Goal: Task Accomplishment & Management: Manage account settings

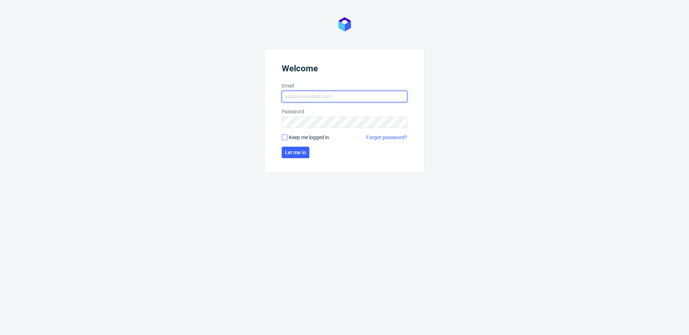
type input "[PERSON_NAME][EMAIL_ADDRESS][PERSON_NAME][DOMAIN_NAME]"
click at [283, 137] on input "Keep me logged in" at bounding box center [285, 138] width 6 height 6
checkbox input "true"
click at [290, 151] on span "Let me in" at bounding box center [295, 152] width 21 height 5
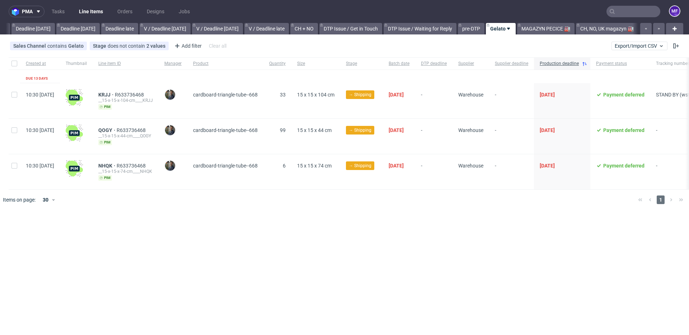
scroll to position [0, 767]
click at [536, 28] on link "MAGAZYN PECICE 🏭" at bounding box center [545, 28] width 57 height 11
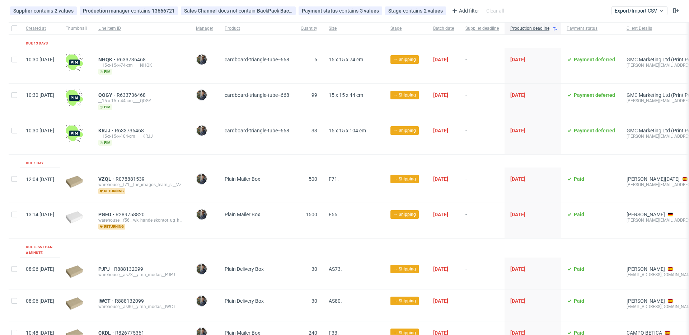
scroll to position [43, 0]
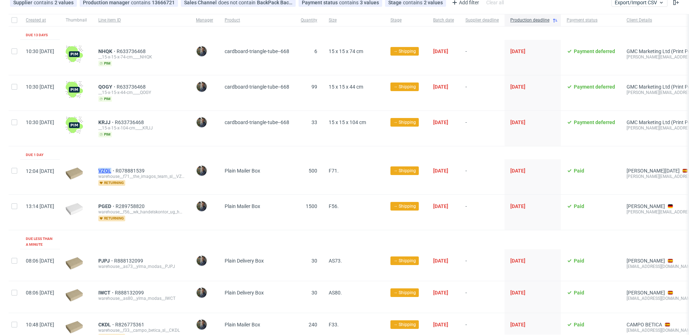
drag, startPoint x: 117, startPoint y: 170, endPoint x: 131, endPoint y: 170, distance: 14.0
click at [131, 170] on div "VZQL R078881539 warehouse__f71__the_imagos_team_sl__VZQL returning" at bounding box center [142, 176] width 98 height 35
copy span "VZQL"
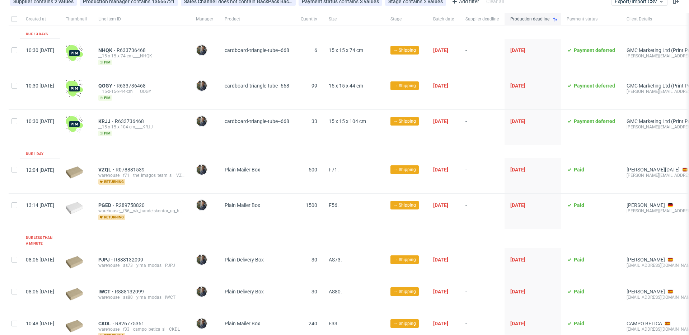
click at [178, 225] on div "PGED R289758820 warehouse__f56__wk_handelskontor_ug_haftungsbeschrankt__PGED re…" at bounding box center [142, 211] width 98 height 35
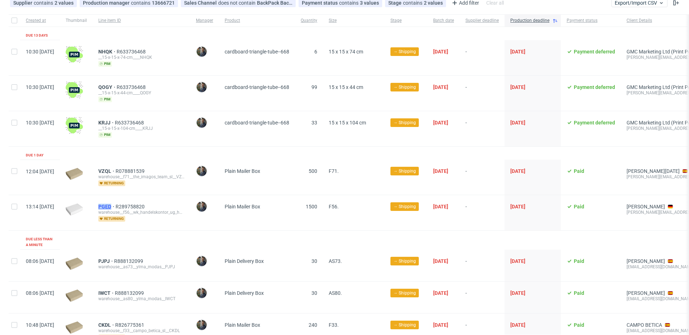
drag, startPoint x: 115, startPoint y: 206, endPoint x: 131, endPoint y: 207, distance: 16.2
click at [131, 207] on div "PGED R289758820 warehouse__f56__wk_handelskontor_ug_haftungsbeschrankt__PGED re…" at bounding box center [142, 212] width 98 height 35
copy span "PGED"
drag, startPoint x: 112, startPoint y: 257, endPoint x: 131, endPoint y: 256, distance: 18.7
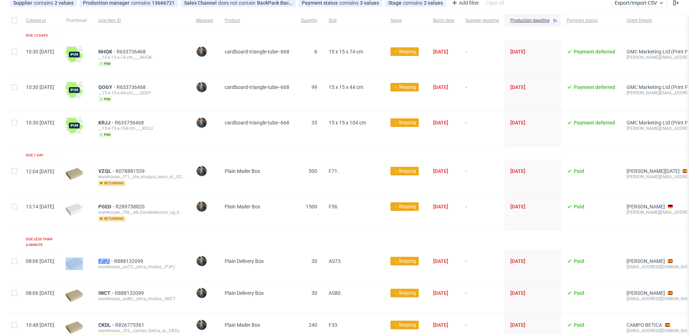
click at [131, 256] on div "08:06 Mon 29.09.2025 PJPJ R888132099 warehouse__as73__ylma_modas__PJPJ Maciej S…" at bounding box center [414, 266] width 811 height 32
copy div "PJPJ"
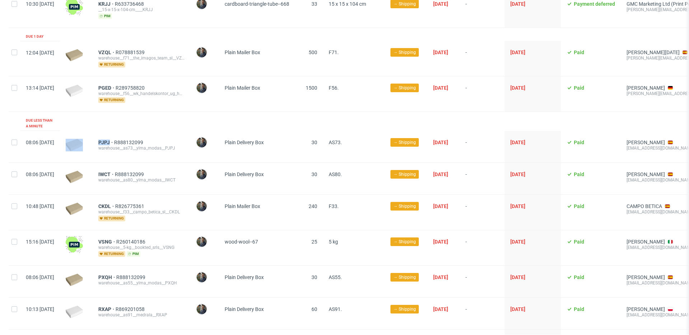
scroll to position [164, 0]
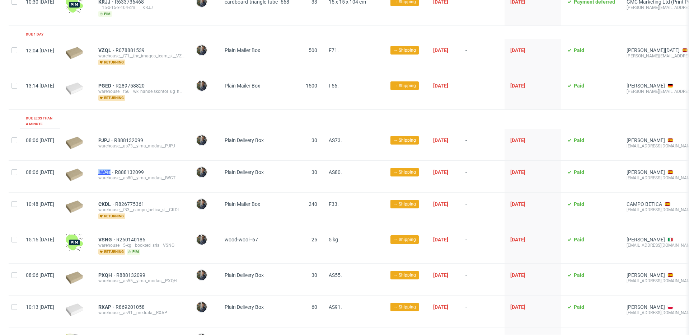
drag, startPoint x: 118, startPoint y: 165, endPoint x: 131, endPoint y: 165, distance: 13.6
click at [131, 165] on div "IWCT R888132099 warehouse__as80__ylma_modas__IWCT" at bounding box center [142, 177] width 98 height 32
copy span "IWCT"
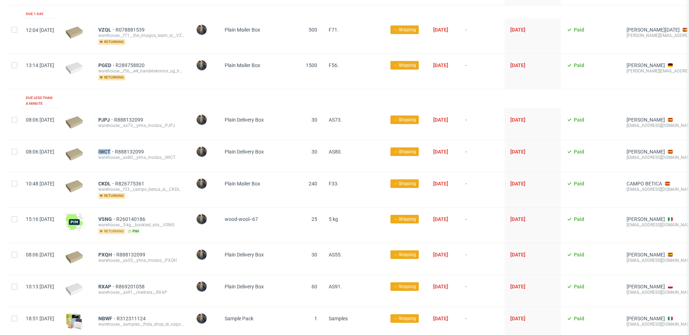
scroll to position [192, 0]
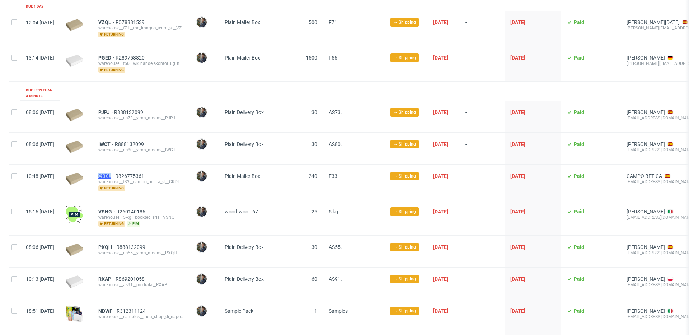
drag, startPoint x: 117, startPoint y: 169, endPoint x: 132, endPoint y: 170, distance: 15.5
click at [132, 170] on div "CKDL R826775361 warehouse__f33__campo_betica_sl__CKDL returning" at bounding box center [142, 182] width 98 height 35
copy span "CKDL"
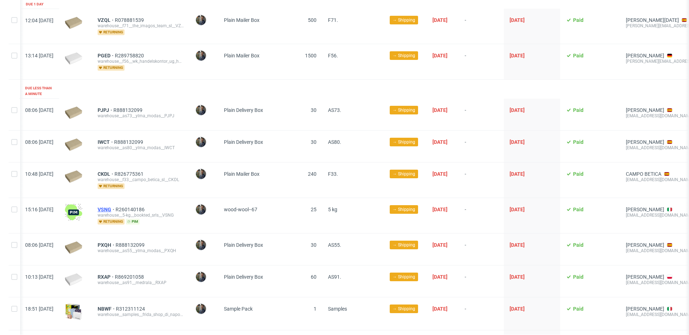
scroll to position [0, 1]
drag, startPoint x: 118, startPoint y: 205, endPoint x: 132, endPoint y: 205, distance: 13.6
click at [131, 205] on div "VSNG R260140186 warehouse__5-kg__bookted_srls__VSNG returning pim" at bounding box center [141, 215] width 98 height 35
copy span "VSNG"
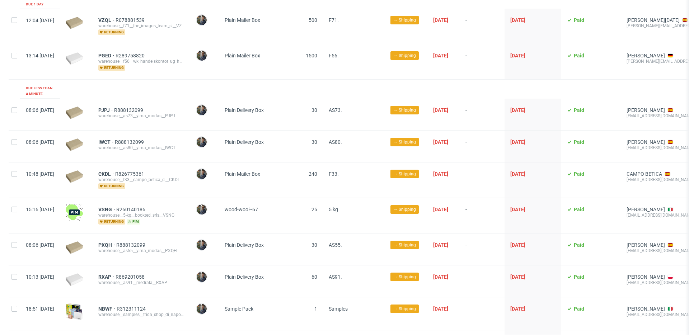
click at [190, 198] on div "VSNG R260140186 warehouse__5-kg__bookted_srls__VSNG returning pim" at bounding box center [142, 215] width 98 height 35
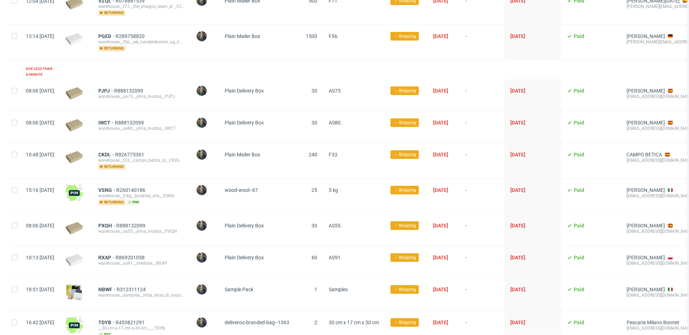
scroll to position [223, 0]
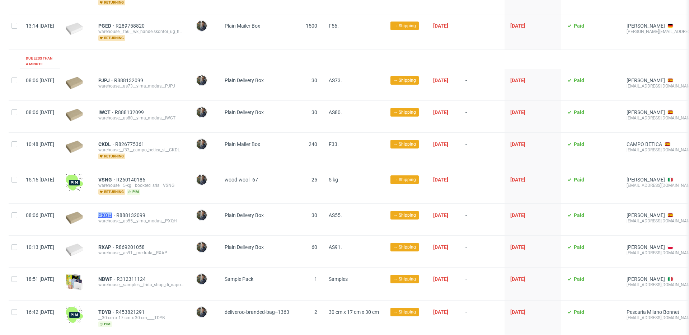
drag, startPoint x: 117, startPoint y: 209, endPoint x: 132, endPoint y: 210, distance: 15.8
click at [132, 210] on div "PXQH R888132099 warehouse__as55__ylma_modas__PXQH" at bounding box center [142, 220] width 98 height 32
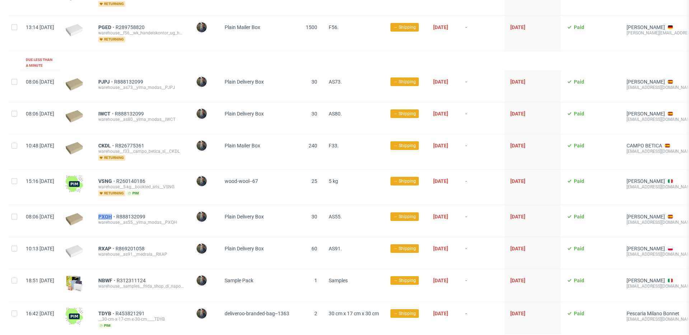
copy span "PXQH"
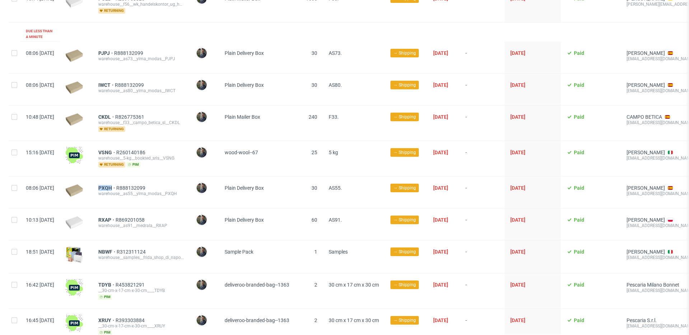
scroll to position [265, 0]
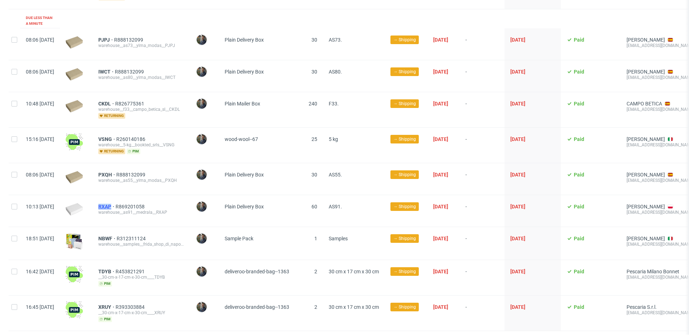
drag, startPoint x: 117, startPoint y: 201, endPoint x: 131, endPoint y: 201, distance: 13.6
click at [131, 201] on div "RXAP R869201058 warehouse__as91__medrala__RXAP" at bounding box center [142, 211] width 98 height 32
copy span "RXAP"
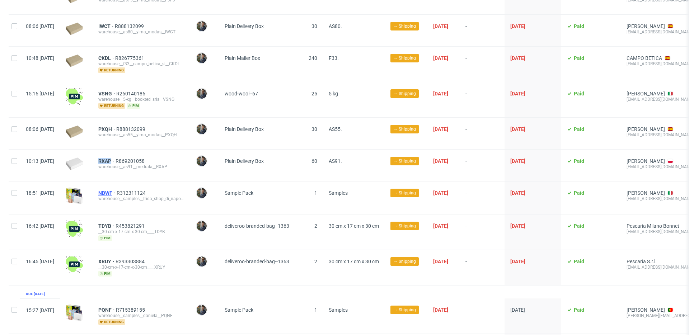
scroll to position [314, 0]
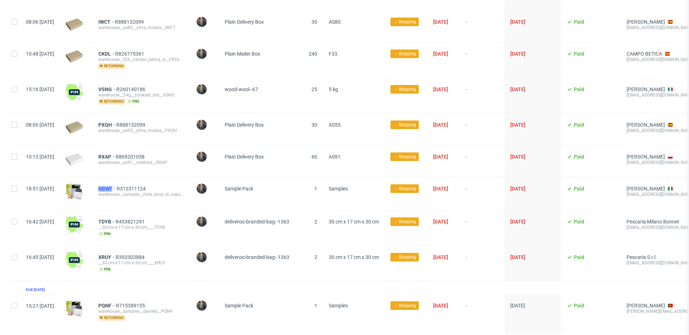
drag, startPoint x: 115, startPoint y: 182, endPoint x: 134, endPoint y: 182, distance: 18.3
click at [134, 182] on div "NBWF R312311124 warehouse__samples__frida_shop_di_napolitano_mario__NBWF" at bounding box center [142, 193] width 98 height 33
copy span "NBWF"
drag, startPoint x: 117, startPoint y: 215, endPoint x: 133, endPoint y: 215, distance: 15.8
click at [133, 215] on div "TDYB R453821291 __30-cm-x-17-cm-x-30-cm____TDYB pim" at bounding box center [142, 227] width 98 height 35
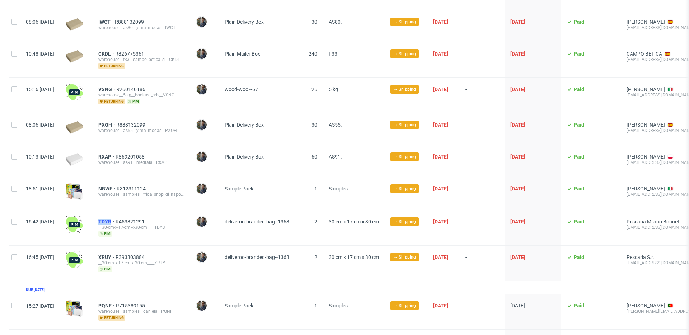
copy span "TDYB"
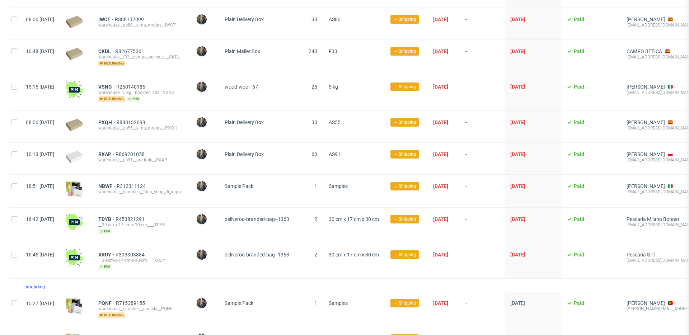
click at [113, 247] on div "XRUY R393303884 __30-cm-x-17-cm-x-30-cm____XRUY pim" at bounding box center [142, 260] width 98 height 35
drag, startPoint x: 116, startPoint y: 248, endPoint x: 132, endPoint y: 249, distance: 15.8
click at [132, 249] on div "XRUY R393303884 __30-cm-x-17-cm-x-30-cm____XRUY pim" at bounding box center [142, 260] width 98 height 35
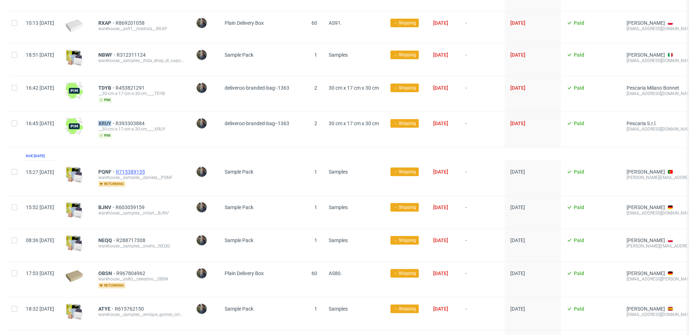
scroll to position [458, 0]
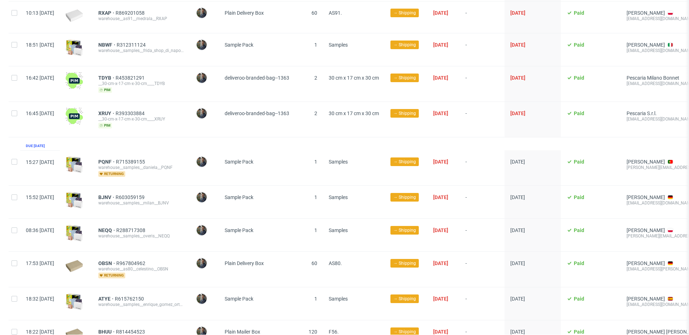
click at [181, 186] on div "BJNV R603059159 warehouse__samples__milan__BJNV" at bounding box center [142, 202] width 98 height 33
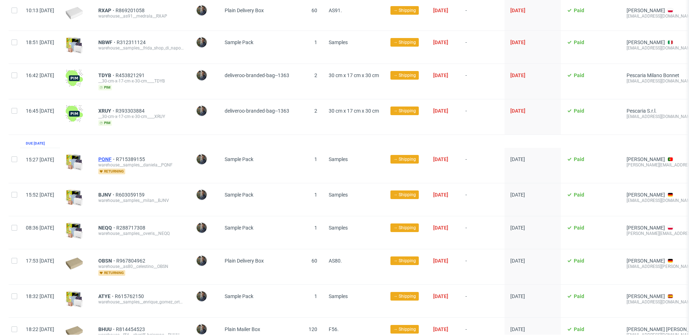
scroll to position [462, 0]
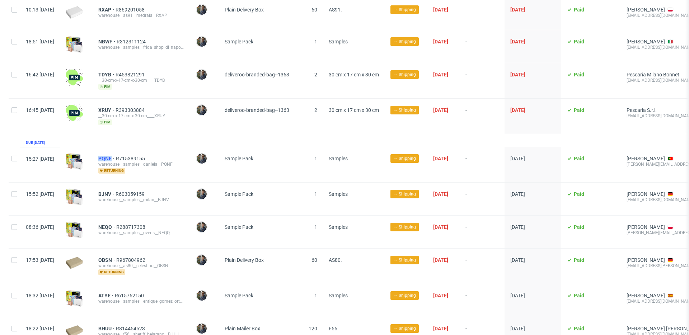
drag, startPoint x: 116, startPoint y: 153, endPoint x: 132, endPoint y: 152, distance: 15.8
click at [132, 152] on div "PQNF R715389155 warehouse__samples__daniela__PQNF returning" at bounding box center [142, 164] width 98 height 35
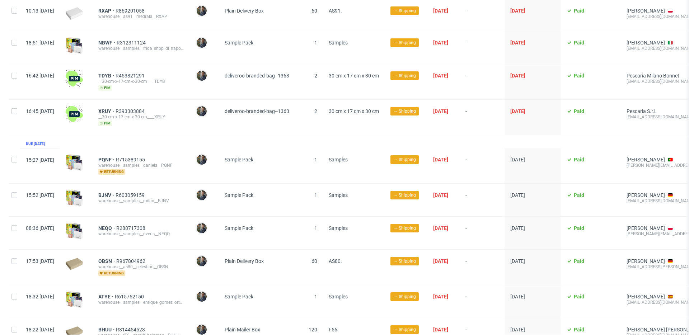
scroll to position [463, 0]
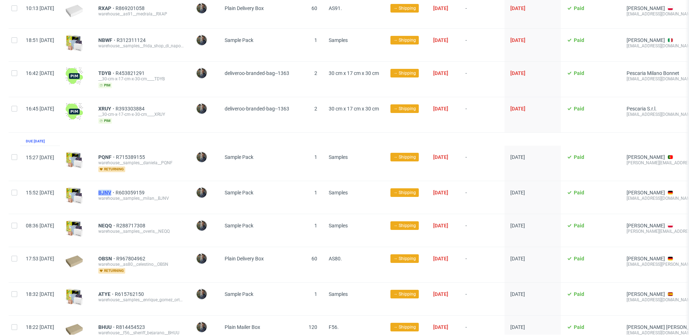
drag, startPoint x: 115, startPoint y: 188, endPoint x: 133, endPoint y: 186, distance: 18.4
click at [133, 186] on div "BJNV R603059159 warehouse__samples__milan__BJNV" at bounding box center [142, 197] width 98 height 33
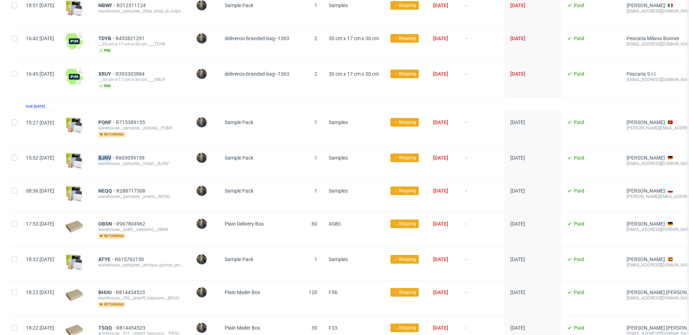
scroll to position [498, 0]
drag, startPoint x: 115, startPoint y: 185, endPoint x: 132, endPoint y: 184, distance: 17.2
click at [132, 184] on div "NEQQ R288717308 warehouse__samples__overis__NEQQ" at bounding box center [142, 195] width 98 height 33
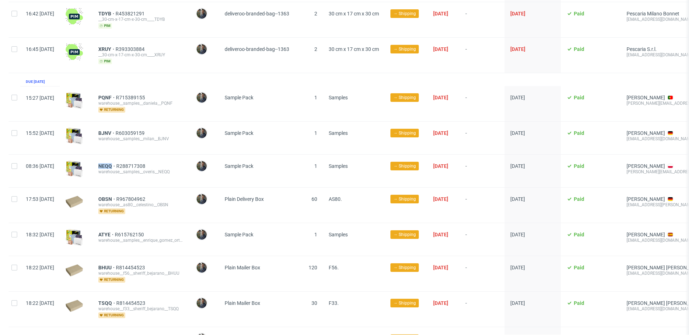
scroll to position [544, 0]
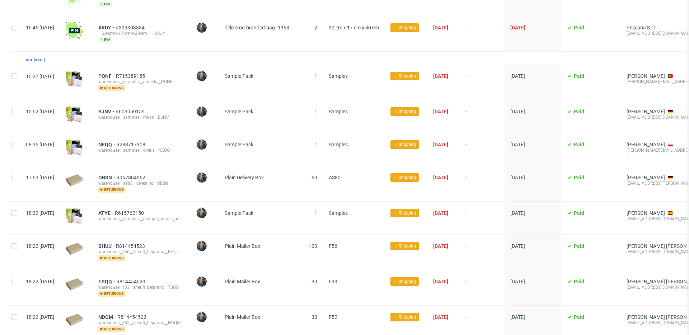
click at [93, 169] on div at bounding box center [76, 183] width 33 height 35
drag, startPoint x: 120, startPoint y: 170, endPoint x: 133, endPoint y: 171, distance: 13.0
click at [133, 171] on div "17:53 Mon 29.09.2025 OBSN R967804962 warehouse__as80__celestino__OBSN returning…" at bounding box center [414, 184] width 811 height 36
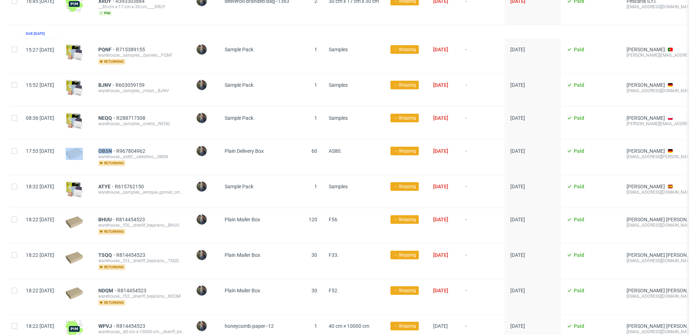
scroll to position [577, 0]
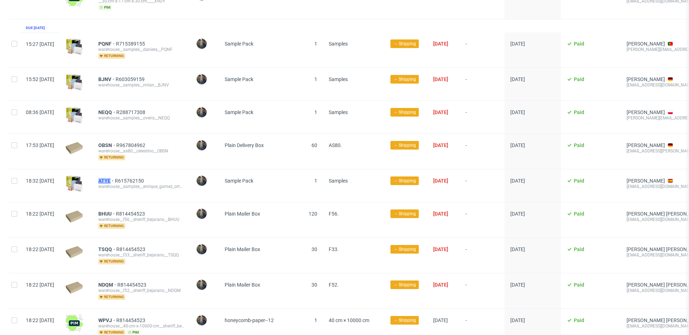
drag, startPoint x: 116, startPoint y: 175, endPoint x: 132, endPoint y: 175, distance: 16.2
click at [132, 175] on div "ATYE R615762150 warehouse__samples__enrique_gomez_ortzi__ATYE" at bounding box center [142, 185] width 98 height 33
drag, startPoint x: 113, startPoint y: 206, endPoint x: 136, endPoint y: 208, distance: 22.3
click at [136, 208] on div "BHUU R814454523 warehouse__f56__sheriff_bejarano__BHUU returning" at bounding box center [142, 219] width 98 height 35
click at [87, 208] on div at bounding box center [76, 216] width 21 height 17
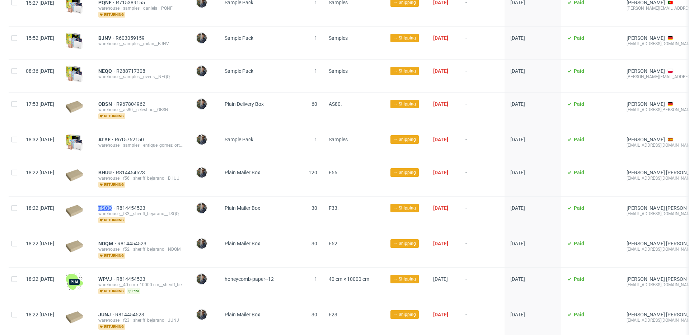
drag, startPoint x: 116, startPoint y: 201, endPoint x: 132, endPoint y: 201, distance: 16.2
click at [132, 201] on div "TSQQ R814454523 warehouse__f33__sheriff_bejarano__TSQQ returning" at bounding box center [142, 214] width 98 height 35
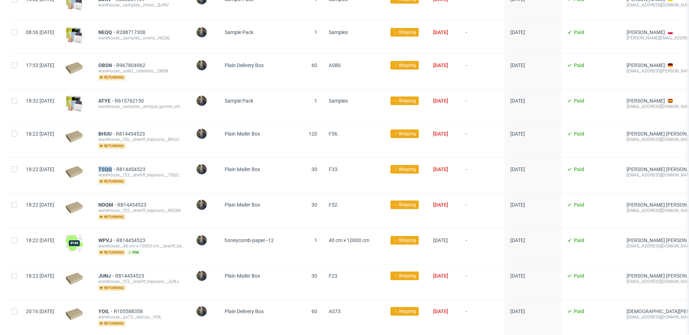
scroll to position [657, 0]
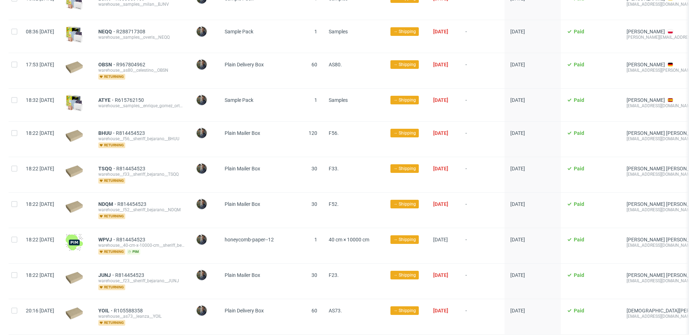
click at [115, 197] on div "NDQM R814454523 warehouse__f52__sheriff_bejarano__NDQM returning" at bounding box center [142, 210] width 98 height 35
drag, startPoint x: 115, startPoint y: 197, endPoint x: 134, endPoint y: 197, distance: 18.7
click at [134, 197] on div "NDQM R814454523 warehouse__f52__sheriff_bejarano__NDQM returning" at bounding box center [142, 210] width 98 height 35
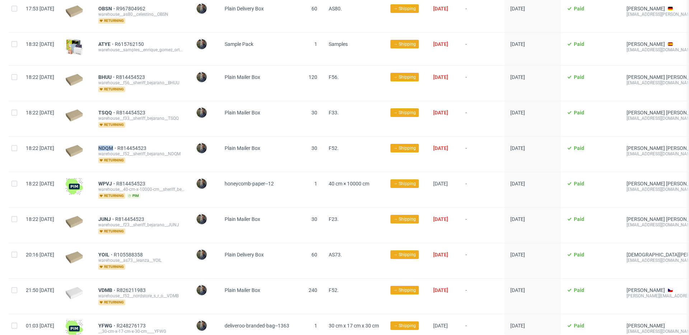
scroll to position [718, 0]
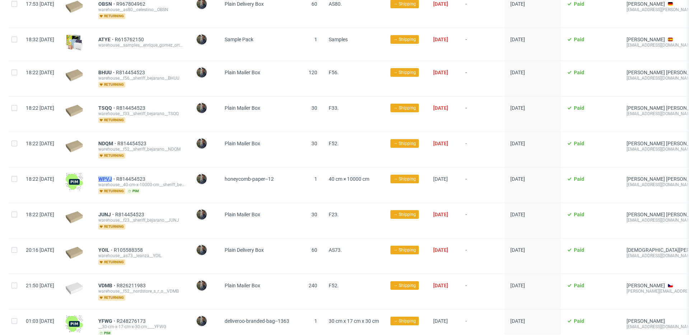
drag, startPoint x: 119, startPoint y: 173, endPoint x: 134, endPoint y: 173, distance: 15.4
click at [134, 173] on div "WPVJ R814454523 warehouse__40-cm-x-10000-cm__sheriff_bejarano__WPVJ returning p…" at bounding box center [142, 185] width 98 height 35
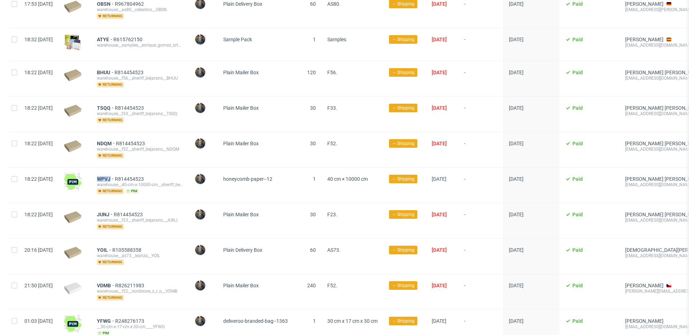
scroll to position [0, 0]
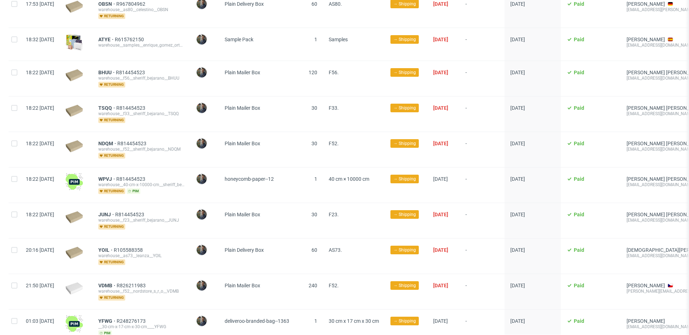
click at [93, 208] on div at bounding box center [76, 220] width 33 height 35
drag, startPoint x: 113, startPoint y: 206, endPoint x: 124, endPoint y: 207, distance: 10.5
click at [132, 207] on div "JUNJ R814454523 warehouse__f23__sheriff_bejarano__JUNJ returning" at bounding box center [142, 220] width 98 height 35
drag, startPoint x: 118, startPoint y: 207, endPoint x: 143, endPoint y: 205, distance: 24.5
click at [132, 207] on div "JUNJ R814454523 warehouse__f23__sheriff_bejarano__JUNJ returning" at bounding box center [142, 220] width 98 height 35
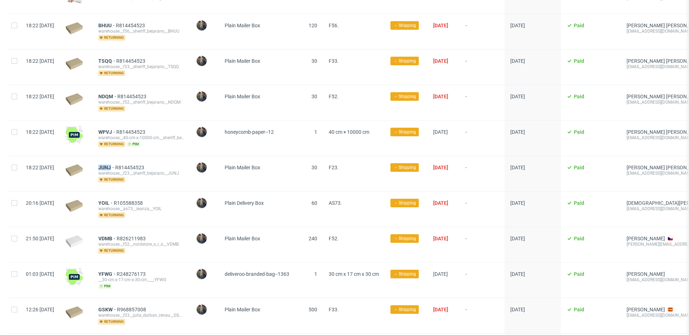
scroll to position [771, 0]
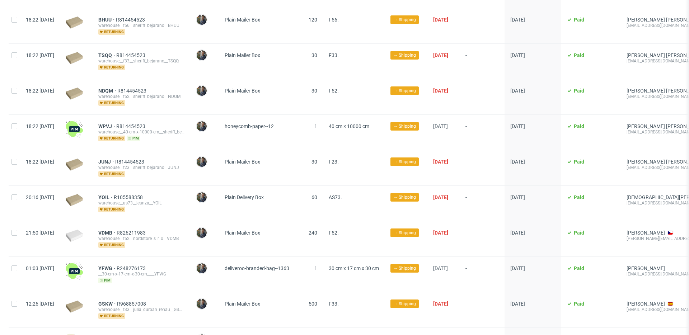
click at [116, 192] on div "YOIL R105588358 warehouse__as73__leanza__YOIL returning" at bounding box center [142, 203] width 98 height 35
drag, startPoint x: 118, startPoint y: 190, endPoint x: 131, endPoint y: 190, distance: 12.6
click at [131, 190] on div "YOIL R105588358 warehouse__as73__leanza__YOIL returning" at bounding box center [142, 203] width 98 height 35
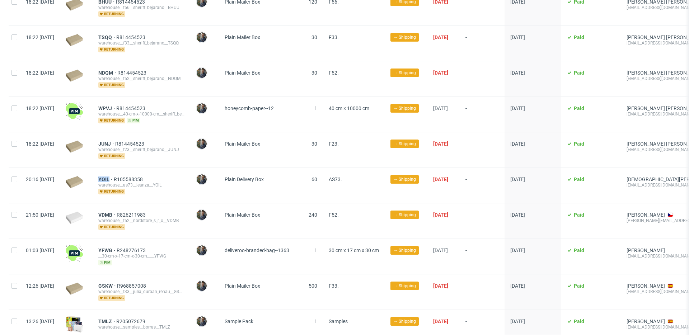
scroll to position [808, 0]
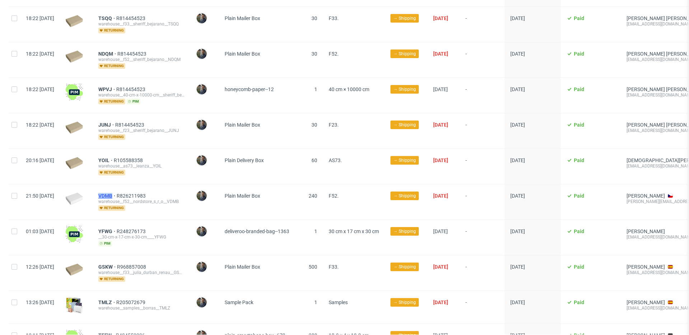
drag, startPoint x: 117, startPoint y: 187, endPoint x: 134, endPoint y: 187, distance: 16.2
click at [134, 187] on div "VDMB R826211983 warehouse__f52__nordstore_s_r_o__VDMB returning" at bounding box center [142, 202] width 98 height 35
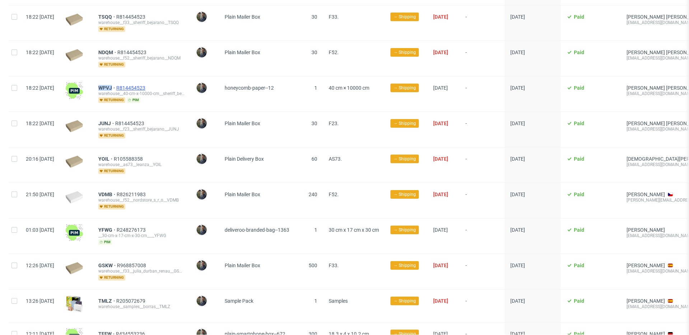
drag, startPoint x: 118, startPoint y: 81, endPoint x: 141, endPoint y: 80, distance: 23.3
click at [133, 81] on div "WPVJ R814454523 warehouse__40-cm-x-10000-cm__sheriff_bejarano__WPVJ returning p…" at bounding box center [142, 93] width 98 height 35
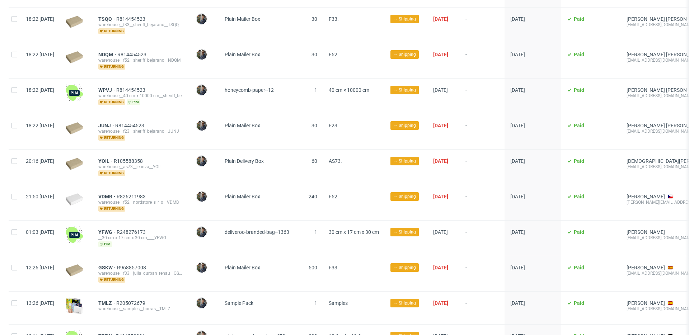
click at [175, 185] on div "VDMB R826211983 warehouse__f52__nordstore_s_r_o__VDMB returning" at bounding box center [142, 202] width 98 height 35
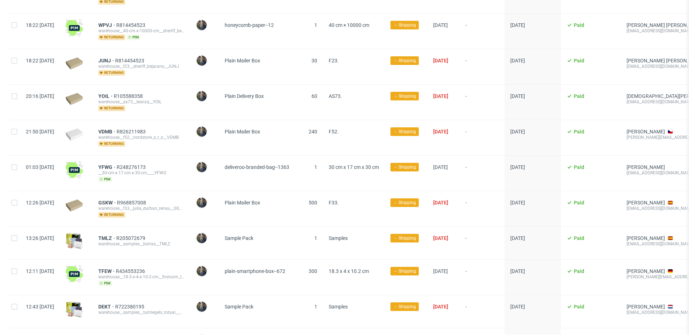
scroll to position [873, 0]
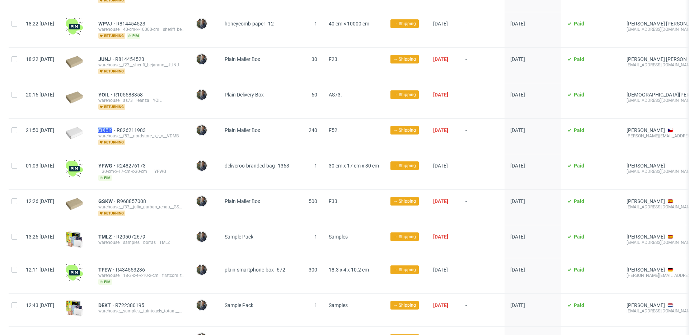
drag, startPoint x: 118, startPoint y: 122, endPoint x: 134, endPoint y: 122, distance: 15.8
click at [134, 122] on div "VDMB R826211983 warehouse__f52__nordstore_s_r_o__VDMB returning" at bounding box center [142, 136] width 98 height 35
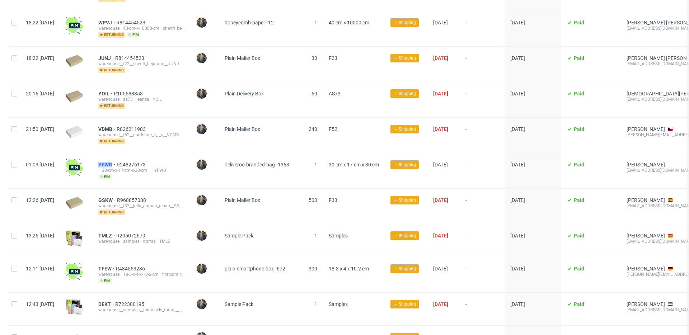
drag, startPoint x: 116, startPoint y: 158, endPoint x: 134, endPoint y: 158, distance: 18.3
click at [134, 158] on div "YFWG R248276173 __30-cm-x-17-cm-x-30-cm____YFWG pim" at bounding box center [142, 170] width 98 height 35
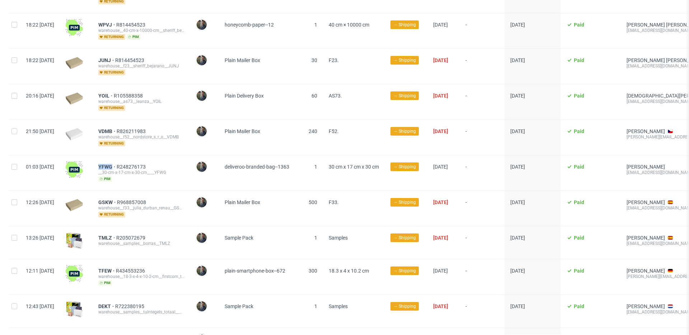
scroll to position [896, 0]
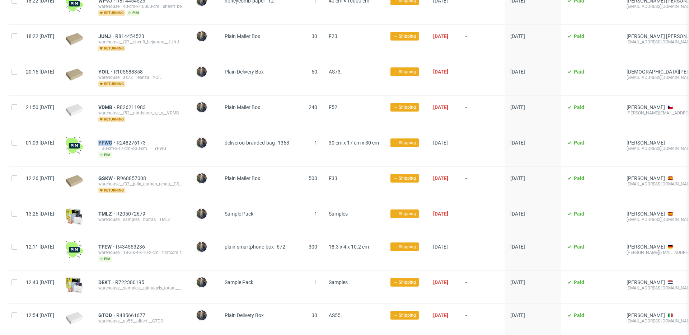
click at [93, 167] on div at bounding box center [76, 184] width 33 height 35
drag, startPoint x: 113, startPoint y: 169, endPoint x: 133, endPoint y: 170, distance: 19.8
click at [133, 170] on div "12:26 Mon 29.09.2025 GSKW R968857008 warehouse__f33__julia_durban_renau__GSKW r…" at bounding box center [414, 185] width 811 height 36
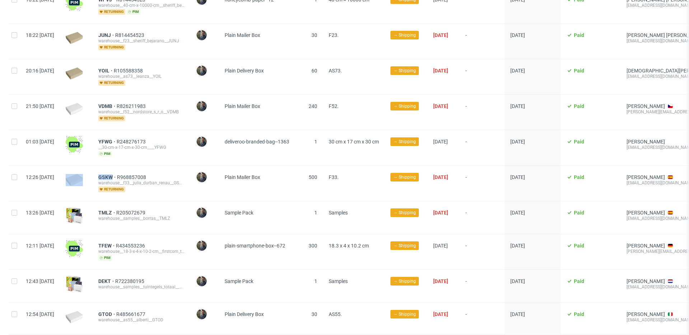
scroll to position [894, 0]
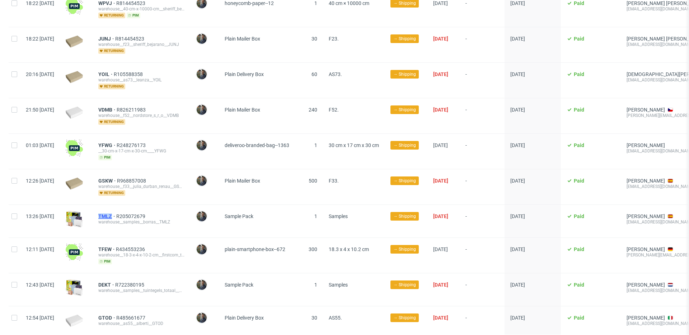
drag, startPoint x: 116, startPoint y: 208, endPoint x: 133, endPoint y: 208, distance: 16.9
click at [133, 208] on div "TMLZ R205072679 warehouse__samples__borras__TMLZ" at bounding box center [142, 221] width 98 height 33
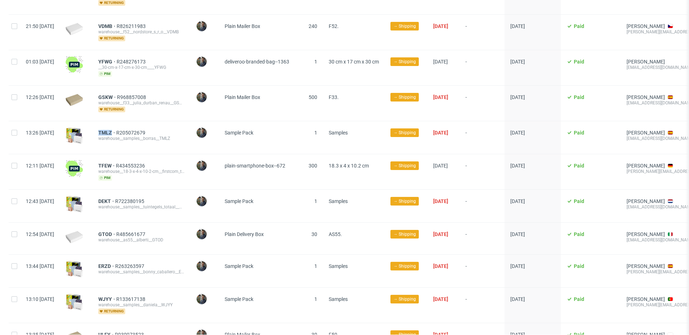
scroll to position [982, 0]
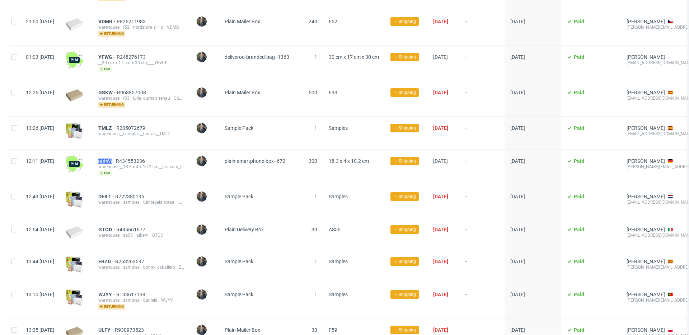
drag, startPoint x: 117, startPoint y: 153, endPoint x: 133, endPoint y: 153, distance: 16.2
click at [133, 153] on div "TFEW R434553236 warehouse__18-3-x-4-x-10-2-cm__firstcom_trading_gmbh__TFEW pim" at bounding box center [142, 167] width 98 height 35
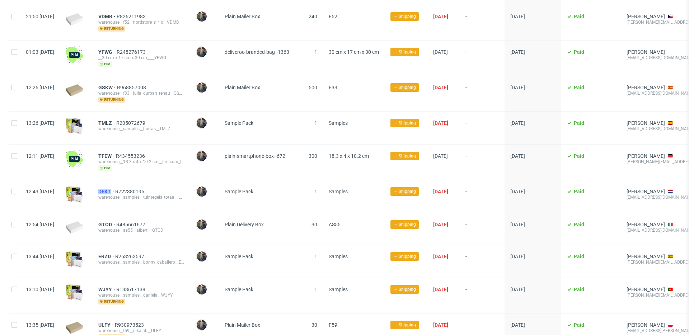
scroll to position [988, 0]
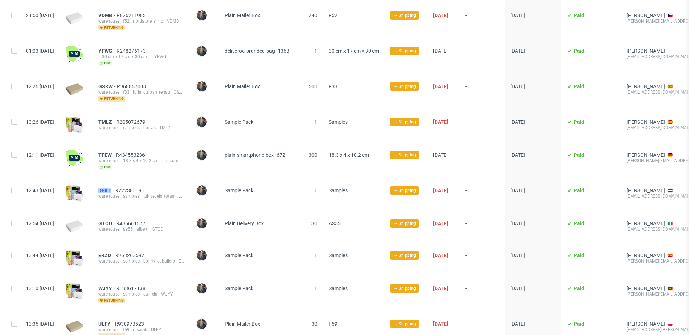
drag, startPoint x: 115, startPoint y: 183, endPoint x: 132, endPoint y: 183, distance: 17.2
click at [132, 183] on div "DEKT R722380195 warehouse__samples__tuintegels_totaal__DEKT" at bounding box center [142, 195] width 98 height 33
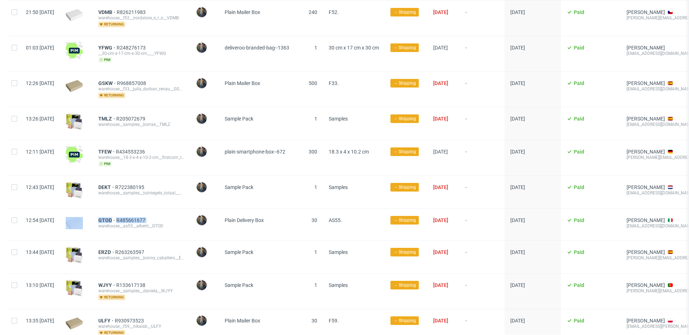
drag, startPoint x: 115, startPoint y: 215, endPoint x: 111, endPoint y: 214, distance: 4.0
click at [111, 210] on div "12:54 Mon 29.09.2025 GTOD R485661677 warehouse__as55__alberti__GTOD Maciej Sobo…" at bounding box center [414, 225] width 811 height 32
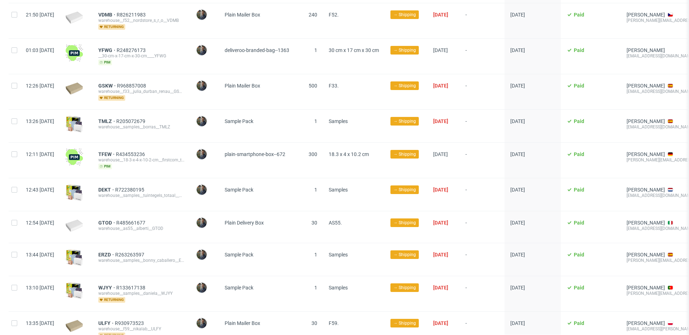
click at [125, 227] on div "GTOD R485661677 warehouse__as55__alberti__GTOD" at bounding box center [142, 227] width 98 height 32
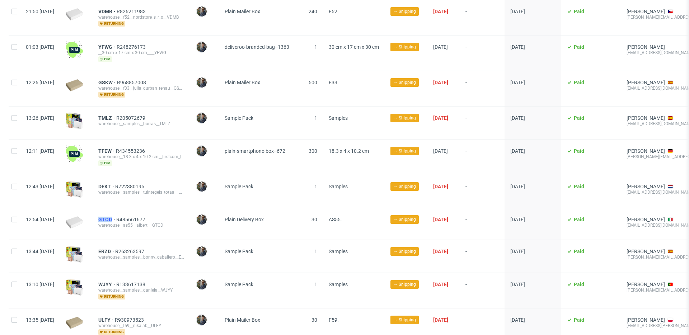
drag, startPoint x: 117, startPoint y: 214, endPoint x: 132, endPoint y: 213, distance: 15.8
click at [132, 213] on div "GTOD R485661677 warehouse__as55__alberti__GTOD" at bounding box center [142, 224] width 98 height 32
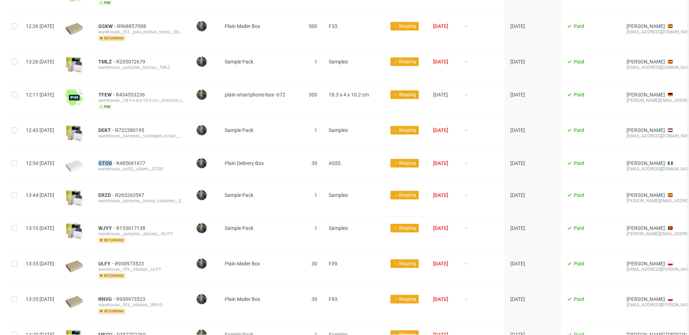
scroll to position [1051, 0]
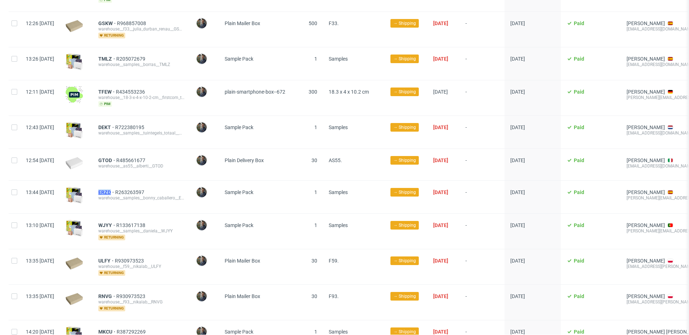
drag, startPoint x: 116, startPoint y: 184, endPoint x: 132, endPoint y: 183, distance: 16.2
click at [131, 183] on div "ERZD R263263597 warehouse__samples__bonny_caballero__ERZD" at bounding box center [142, 197] width 98 height 33
drag, startPoint x: 117, startPoint y: 218, endPoint x: 133, endPoint y: 218, distance: 16.2
click at [133, 218] on div "WJYY R133617138 warehouse__samples__daniela__WJYY returning" at bounding box center [142, 231] width 98 height 35
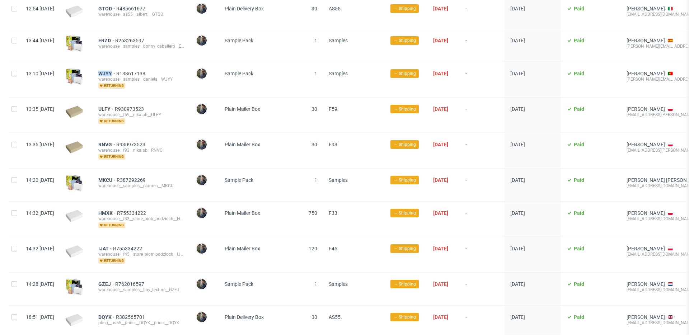
scroll to position [1201, 0]
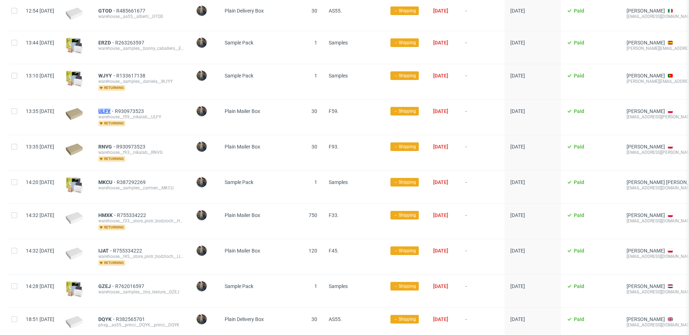
drag, startPoint x: 114, startPoint y: 102, endPoint x: 131, endPoint y: 103, distance: 17.6
click at [131, 103] on div "ULFY R930973523 warehouse__f59__nikalab__ULFY returning" at bounding box center [142, 117] width 98 height 35
drag, startPoint x: 117, startPoint y: 139, endPoint x: 132, endPoint y: 139, distance: 15.4
click at [132, 139] on div "RNVG R930973523 warehouse__f93__nikalab__RNVG returning" at bounding box center [142, 152] width 98 height 35
click at [148, 171] on div "MKCU R387292269 warehouse__samples__carmen__MKCU" at bounding box center [142, 187] width 98 height 33
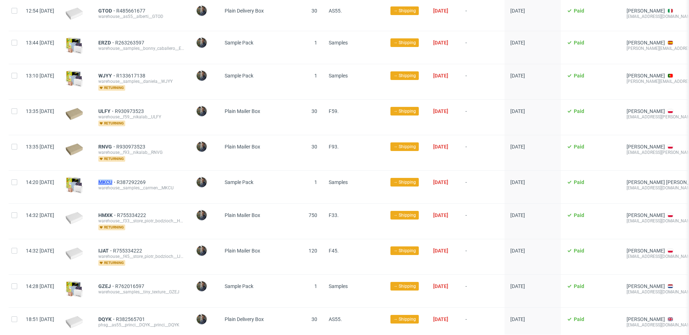
drag, startPoint x: 116, startPoint y: 173, endPoint x: 133, endPoint y: 174, distance: 17.3
click at [133, 174] on div "MKCU R387292269 warehouse__samples__carmen__MKCU" at bounding box center [142, 187] width 98 height 33
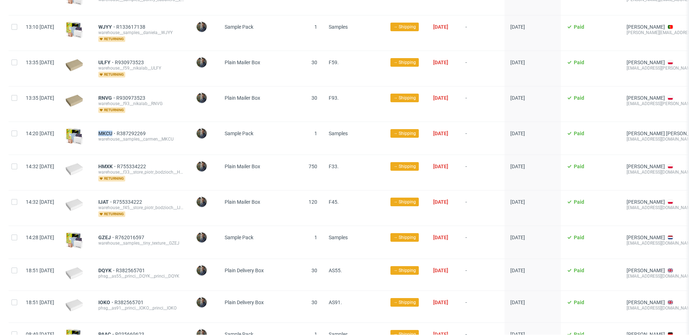
scroll to position [1257, 0]
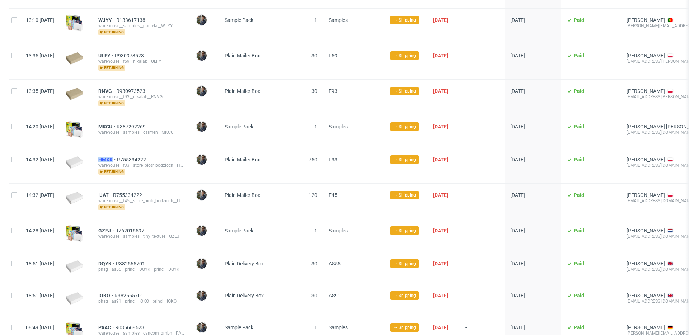
drag, startPoint x: 116, startPoint y: 151, endPoint x: 134, endPoint y: 151, distance: 17.6
click at [134, 151] on div "HMXK R755334222 warehouse__f33__store_piotr_bodzioch__HMXK returning" at bounding box center [142, 165] width 98 height 35
click at [113, 185] on div "IJAT R755334222 warehouse__f45__store_piotr_bodzioch__IJAT returning" at bounding box center [142, 201] width 98 height 35
drag, startPoint x: 116, startPoint y: 186, endPoint x: 130, endPoint y: 186, distance: 14.0
click at [130, 186] on div "IJAT R755334222 warehouse__f45__store_piotr_bodzioch__IJAT returning" at bounding box center [142, 201] width 98 height 35
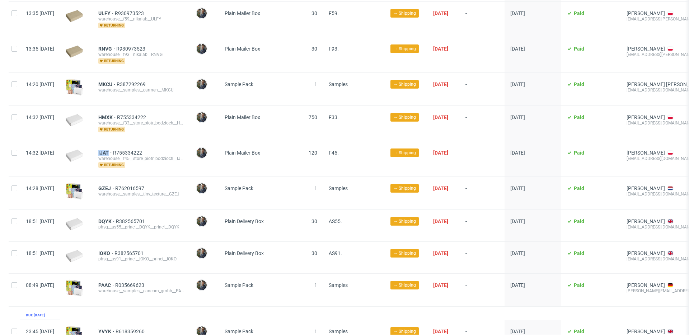
scroll to position [1300, 0]
drag, startPoint x: 117, startPoint y: 179, endPoint x: 132, endPoint y: 180, distance: 14.4
click at [132, 180] on div "GZEJ R762016597 warehouse__samples__tiny_texture__GZEJ" at bounding box center [142, 193] width 98 height 33
drag, startPoint x: 117, startPoint y: 212, endPoint x: 132, endPoint y: 213, distance: 15.5
click at [132, 213] on div "DQYK R382565701 phsg__as55__princi__DQYK__princi__DQYK" at bounding box center [142, 226] width 98 height 32
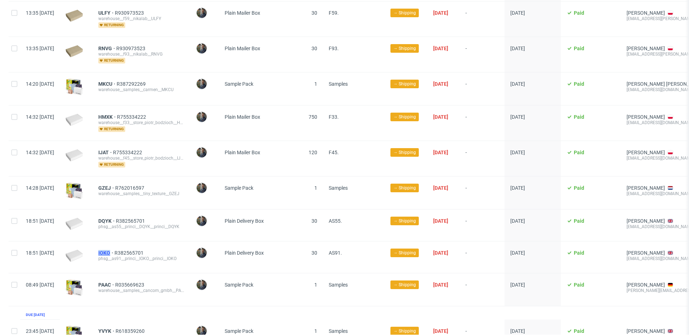
drag, startPoint x: 114, startPoint y: 244, endPoint x: 131, endPoint y: 245, distance: 17.6
click at [131, 245] on div "IOKO R382565701 phsg__as91__princi__IOKO__princi__IOKO" at bounding box center [142, 258] width 98 height 32
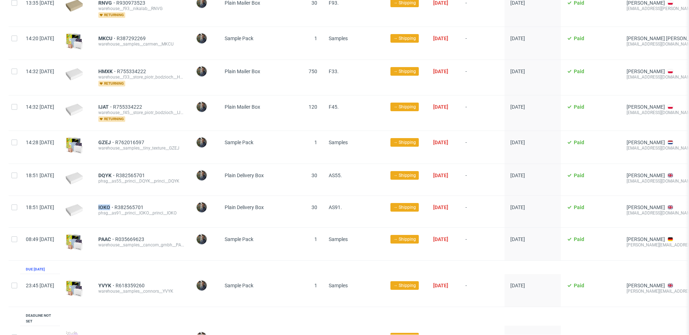
scroll to position [1349, 0]
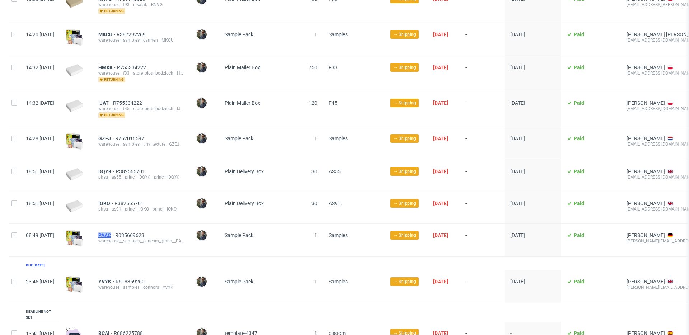
drag, startPoint x: 117, startPoint y: 227, endPoint x: 131, endPoint y: 227, distance: 14.7
click at [131, 227] on div "PAAC R035669623 warehouse__samples__cancom_gmbh__PAAC" at bounding box center [142, 240] width 98 height 33
drag, startPoint x: 197, startPoint y: 209, endPoint x: 202, endPoint y: 207, distance: 4.8
click at [190, 208] on div "IOKO R382565701 phsg__as91__princi__IOKO__princi__IOKO" at bounding box center [142, 208] width 98 height 32
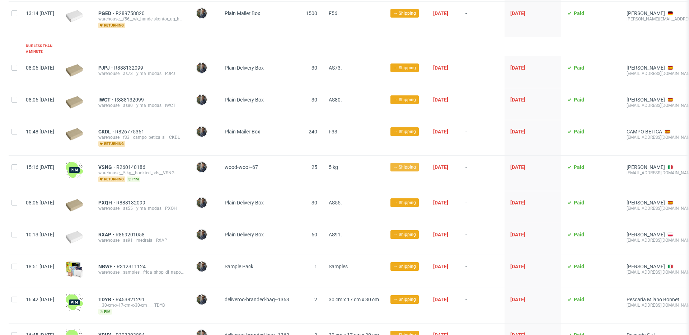
scroll to position [0, 0]
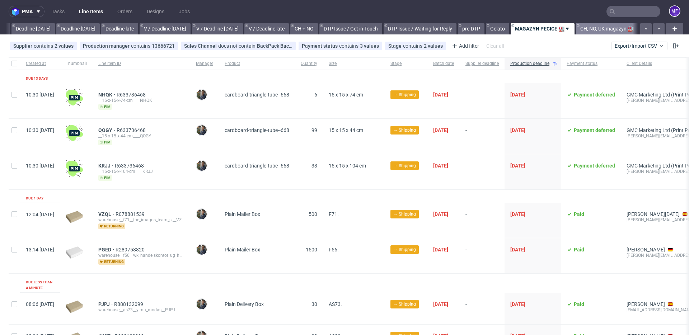
click at [595, 27] on link "CH, NO, UK magazyn 🏭" at bounding box center [607, 28] width 62 height 11
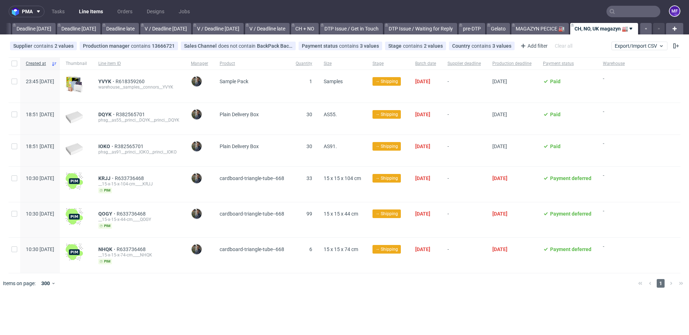
click at [396, 275] on div at bounding box center [355, 284] width 555 height 20
click at [116, 80] on span "YVYK" at bounding box center [106, 82] width 17 height 6
drag, startPoint x: 117, startPoint y: 146, endPoint x: 131, endPoint y: 146, distance: 14.0
click at [131, 146] on div "IOKO R382565701 phsg__as91__princi__IOKO__princi__IOKO" at bounding box center [139, 151] width 93 height 32
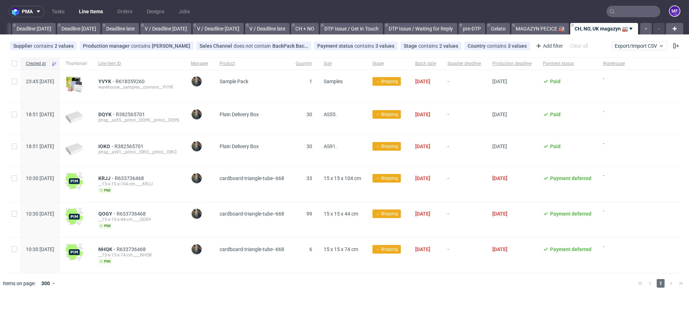
click at [218, 274] on div at bounding box center [355, 284] width 555 height 20
click at [131, 93] on span "YVYK R618359260 warehouse__samples__connors__YVYK" at bounding box center [138, 86] width 81 height 15
click at [547, 28] on link "MAGAZYN PECICE 🏭" at bounding box center [540, 28] width 57 height 11
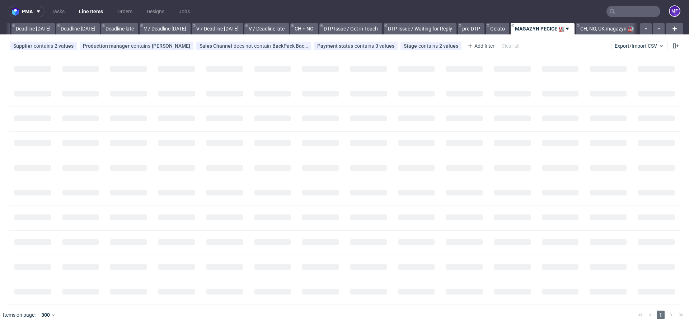
scroll to position [0, 767]
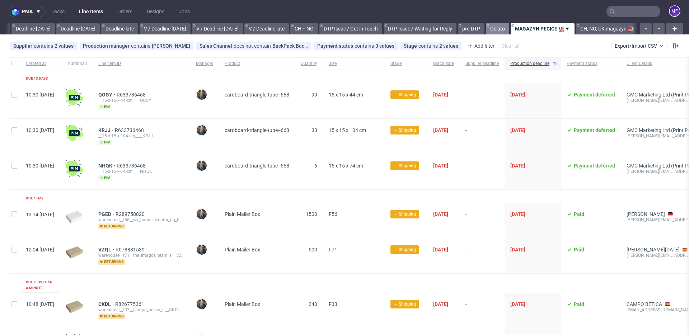
click at [496, 32] on link "Gelato" at bounding box center [497, 28] width 23 height 11
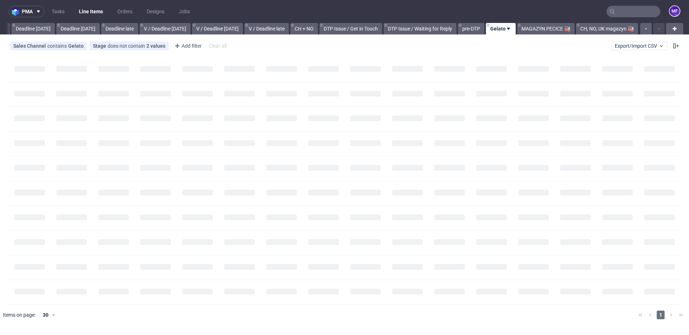
scroll to position [0, 767]
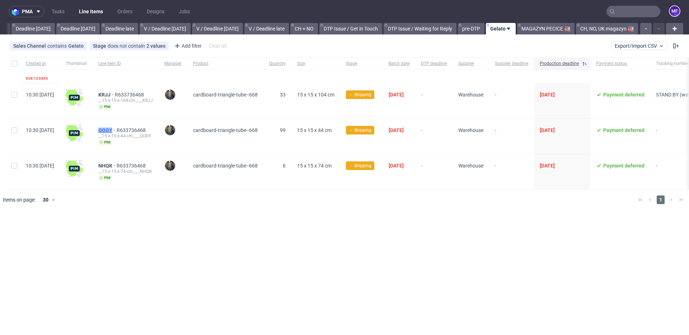
drag, startPoint x: 116, startPoint y: 130, endPoint x: 132, endPoint y: 131, distance: 16.6
click at [132, 131] on div "QOGY R633736468 __15-x-15-x-44-cm____QOGY pim" at bounding box center [126, 136] width 66 height 35
drag, startPoint x: 115, startPoint y: 164, endPoint x: 131, endPoint y: 165, distance: 16.2
click at [131, 165] on div "NHQK R633736468 __15-x-15-x-74-cm____NHQK pim" at bounding box center [126, 171] width 66 height 35
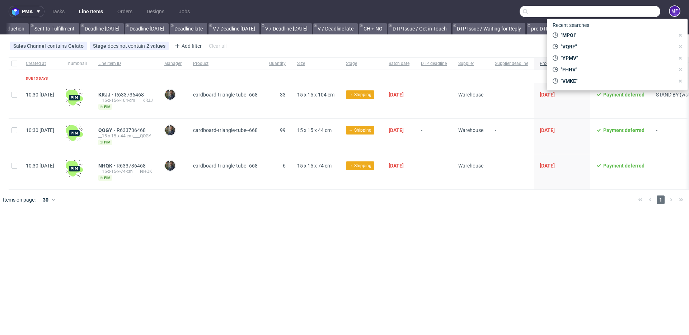
click at [634, 11] on input "text" at bounding box center [590, 11] width 141 height 11
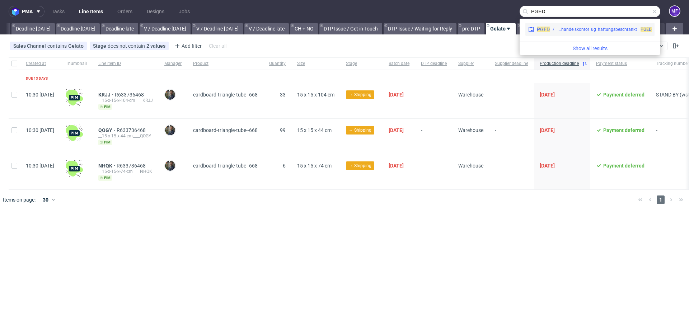
type input "PGED"
click at [615, 30] on div "warehouse__f56__wk_handelskontor_ug_haftungsbeschrankt__ PGED" at bounding box center [605, 29] width 94 height 6
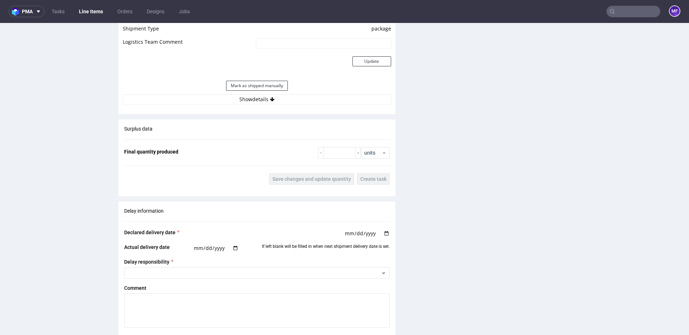
scroll to position [715, 0]
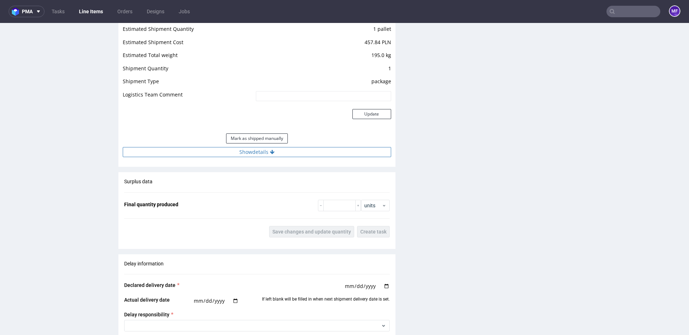
click at [288, 155] on button "Show details" at bounding box center [257, 152] width 269 height 10
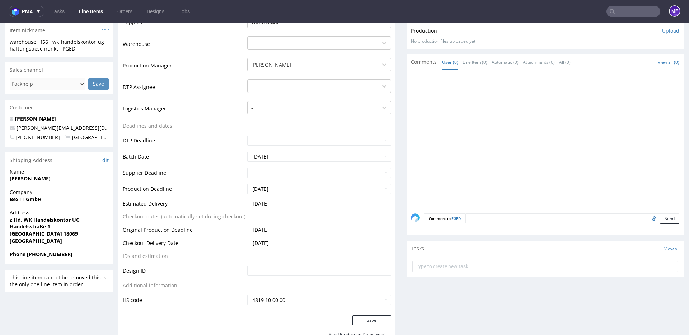
scroll to position [0, 0]
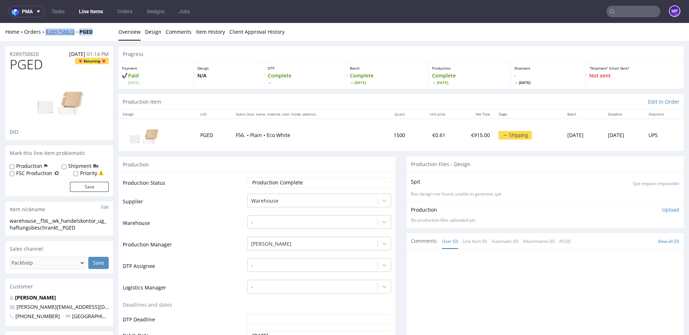
drag, startPoint x: 97, startPoint y: 32, endPoint x: 46, endPoint y: 34, distance: 51.0
click at [46, 34] on div "Home Orders R289758820 PGED" at bounding box center [59, 31] width 108 height 7
copy div "R289758820 PGED"
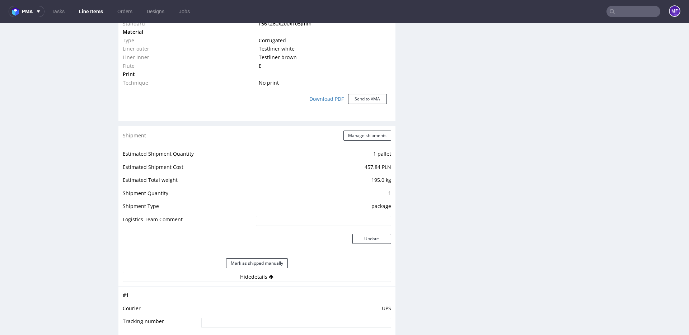
scroll to position [587, 0]
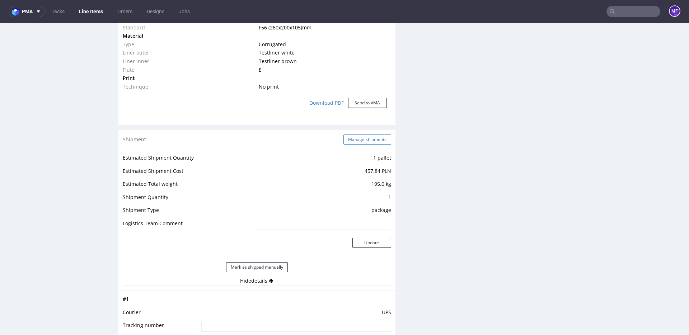
click at [351, 139] on button "Manage shipments" at bounding box center [368, 140] width 48 height 10
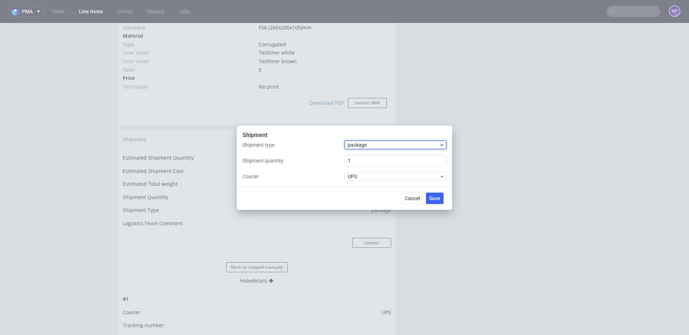
click at [367, 145] on span "package" at bounding box center [394, 144] width 92 height 7
click at [363, 160] on div "pallet" at bounding box center [396, 160] width 96 height 13
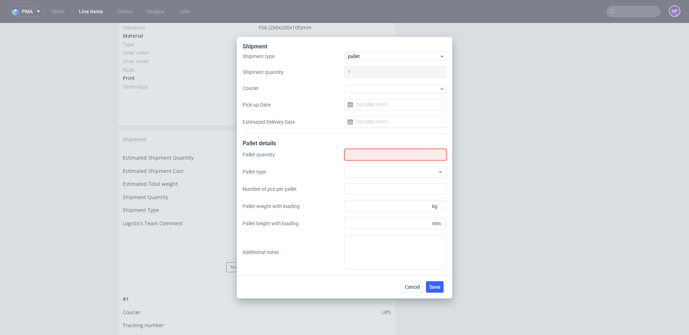
click at [369, 155] on input "Shipment type" at bounding box center [396, 154] width 102 height 11
type input "1"
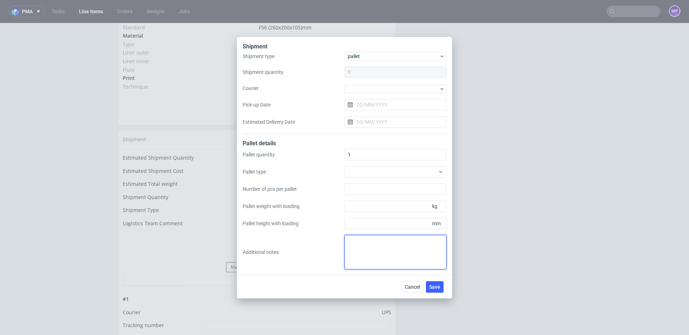
click at [364, 241] on textarea at bounding box center [396, 252] width 102 height 34
paste textarea "wys x szer x dl x kg 1Pal 130x80x120 - 200Kg"
type textarea "wys x szer x dl x kg 1Pal 130x80x120 - 200Kg"
drag, startPoint x: 373, startPoint y: 276, endPoint x: 416, endPoint y: 279, distance: 43.6
click at [376, 276] on div "Cancel Save" at bounding box center [344, 286] width 215 height 23
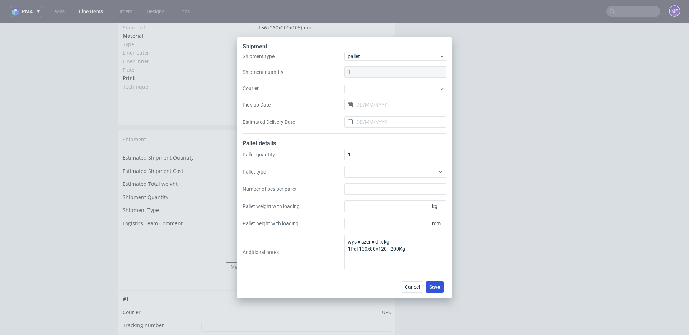
click at [440, 285] on span "Save" at bounding box center [434, 287] width 11 height 5
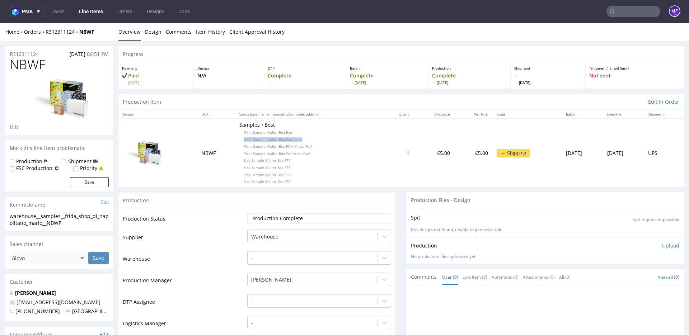
drag, startPoint x: 294, startPoint y: 139, endPoint x: 233, endPoint y: 139, distance: 61.4
click at [239, 139] on p "Samples • Best Print Sample Mailer Box Eco Print Sample Mailer Box Eco Color Pr…" at bounding box center [308, 152] width 138 height 63
copy span "Print Sample Mailer Box Eco Color"
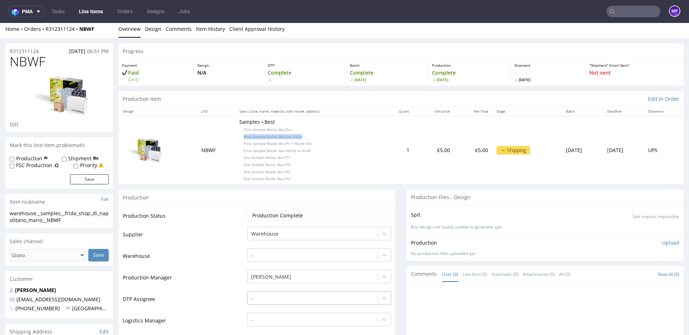
scroll to position [1, 0]
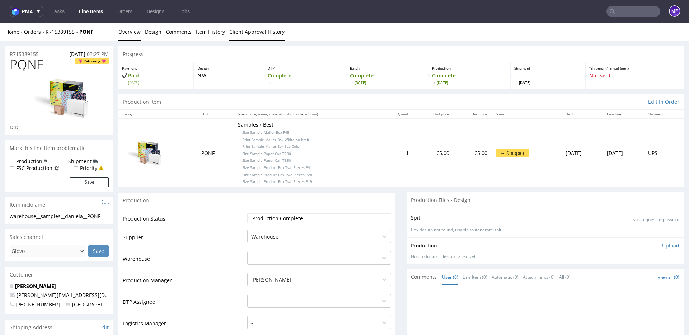
scroll to position [2, 0]
click at [340, 156] on p "Samples • Best Size Sample Mailer Box F112 Size Sample Mailer Box F93 Size Samp…" at bounding box center [305, 152] width 139 height 63
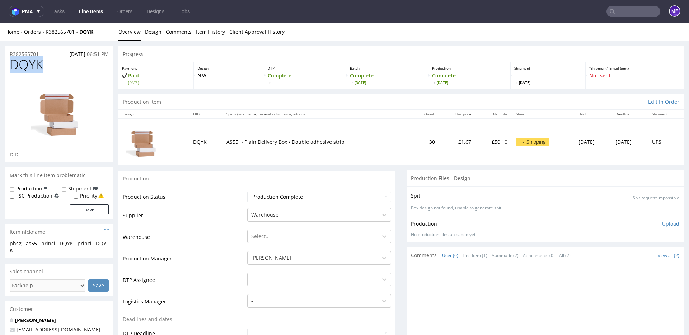
drag, startPoint x: 43, startPoint y: 70, endPoint x: 11, endPoint y: 67, distance: 31.7
click at [11, 67] on h1 "DQYK" at bounding box center [59, 64] width 99 height 14
copy span "DQYK"
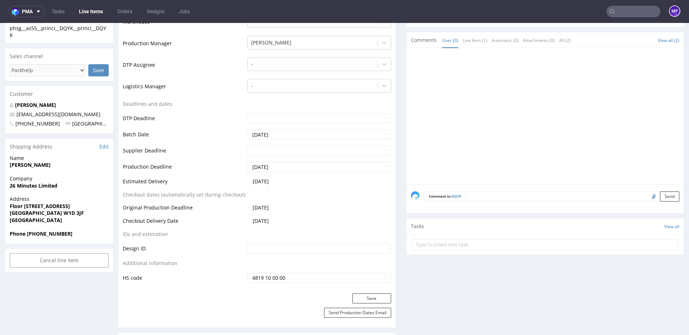
scroll to position [219, 0]
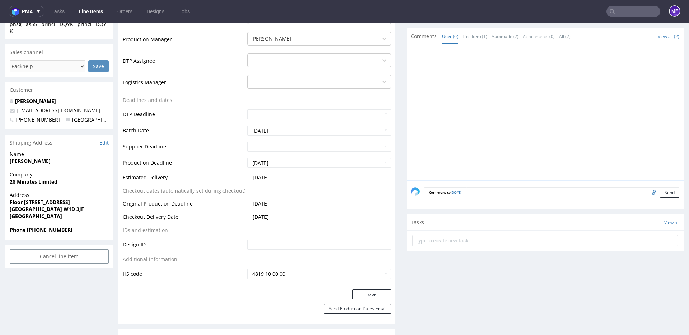
click at [648, 192] on input "file" at bounding box center [653, 192] width 10 height 9
type input "C:\fakepath\proforma-invoice-fp2025-09-118.pdf"
click at [663, 192] on button "Send" at bounding box center [669, 192] width 19 height 10
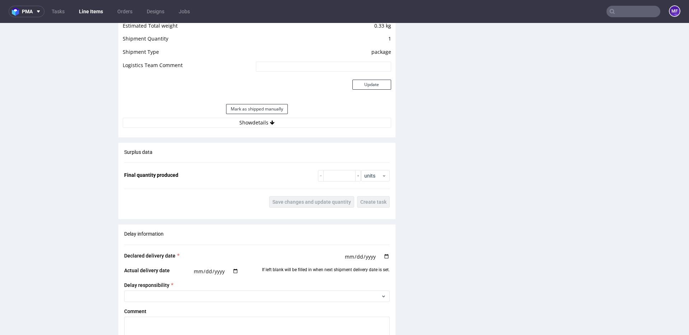
scroll to position [801, 0]
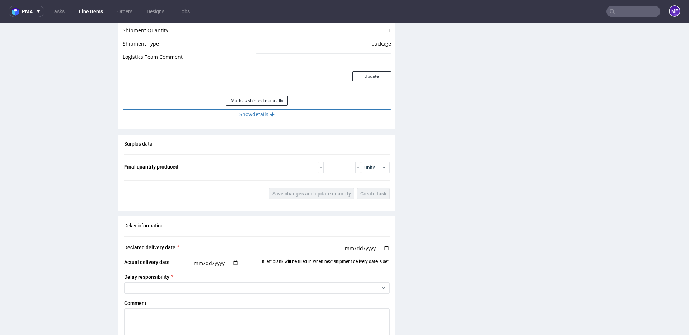
drag, startPoint x: 264, startPoint y: 115, endPoint x: 268, endPoint y: 121, distance: 7.8
click at [264, 115] on button "Show details" at bounding box center [257, 114] width 269 height 10
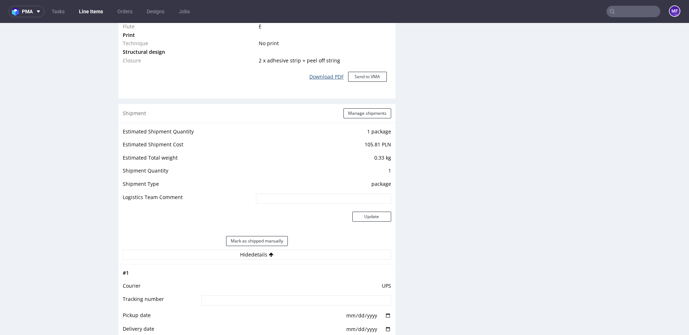
scroll to position [569, 0]
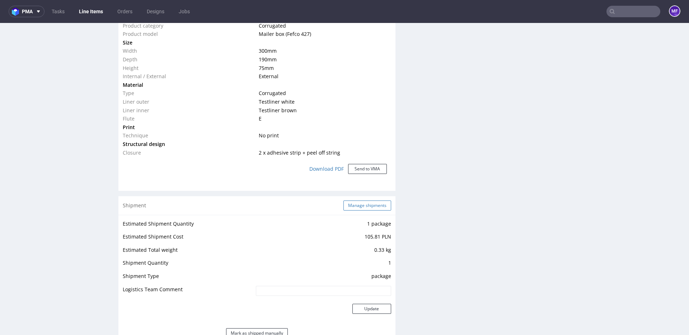
click at [359, 203] on button "Manage shipments" at bounding box center [368, 206] width 48 height 10
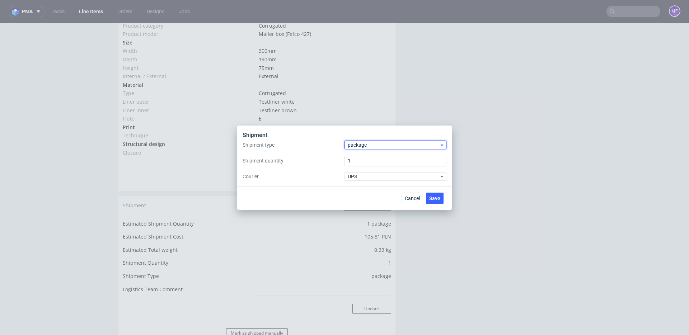
click at [360, 145] on span "package" at bounding box center [394, 144] width 92 height 7
click at [363, 162] on div "pallet" at bounding box center [396, 160] width 96 height 13
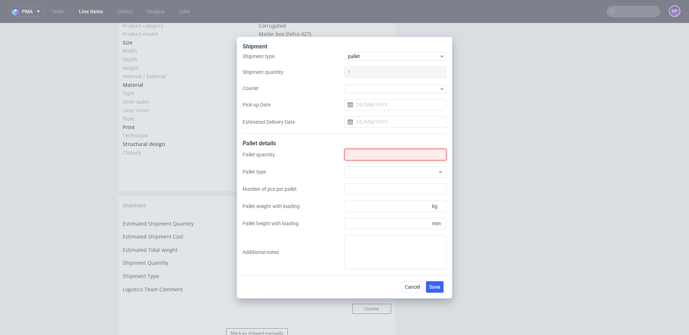
click at [362, 157] on input "Shipment type" at bounding box center [396, 154] width 102 height 11
type input "1"
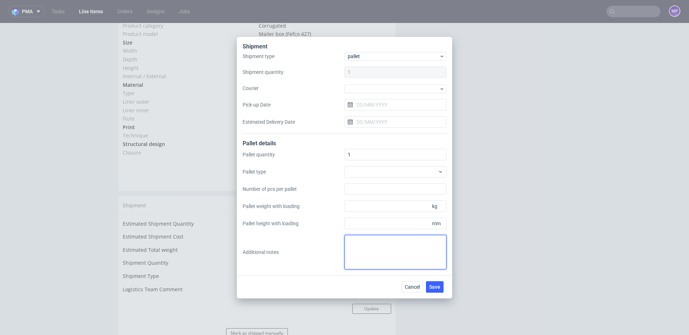
click at [370, 246] on textarea at bounding box center [396, 252] width 102 height 34
type textarea "1 paczk UPS do UK: 67 x 62 x 7 x 4kg proforma w kom"
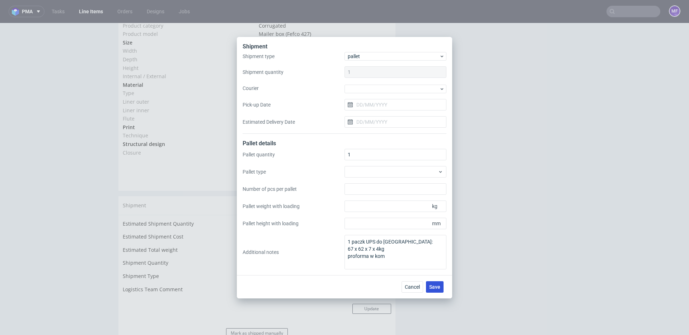
click at [433, 286] on span "Save" at bounding box center [434, 287] width 11 height 5
click at [367, 242] on textarea "1 paczk UPS do UK: 67 x 62 x 7 x 4kg proforma w kom" at bounding box center [396, 252] width 102 height 34
click at [364, 242] on textarea "1 paczk UPS do UK: 67 x 62 x 7 x 4kg proforma w kom" at bounding box center [396, 252] width 102 height 34
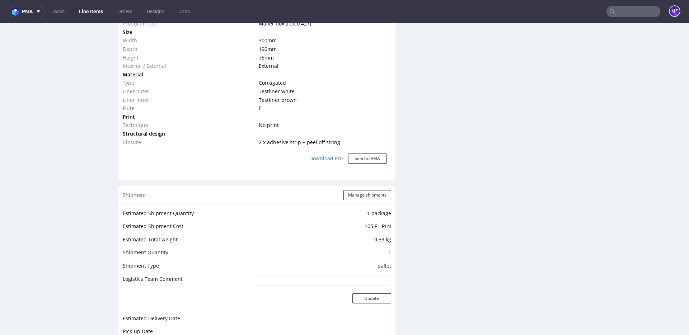
scroll to position [624, 0]
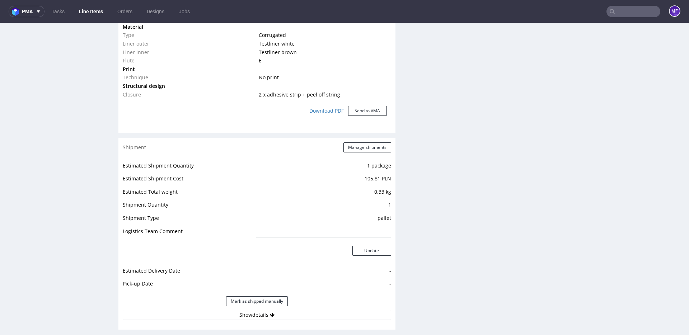
click at [364, 153] on div "Shipment Manage shipments" at bounding box center [256, 147] width 277 height 19
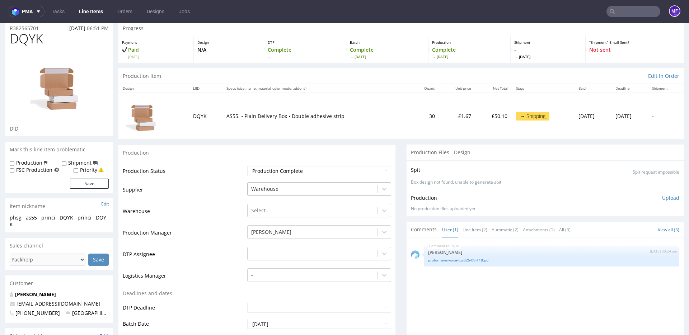
scroll to position [0, 0]
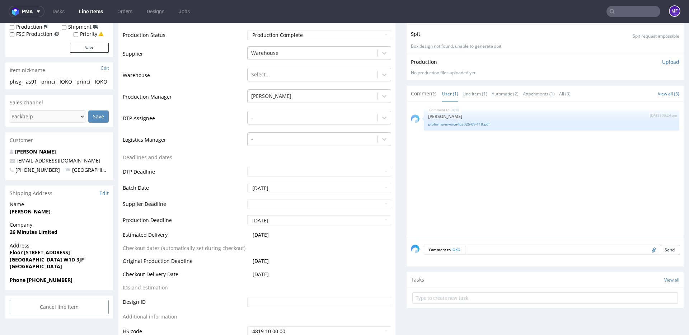
scroll to position [171, 0]
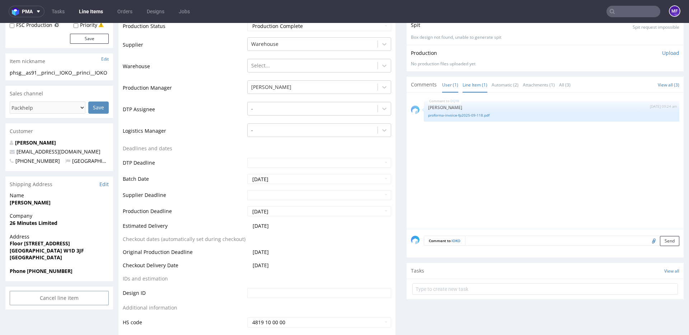
click at [469, 87] on link "Line Item (1)" at bounding box center [475, 84] width 25 height 15
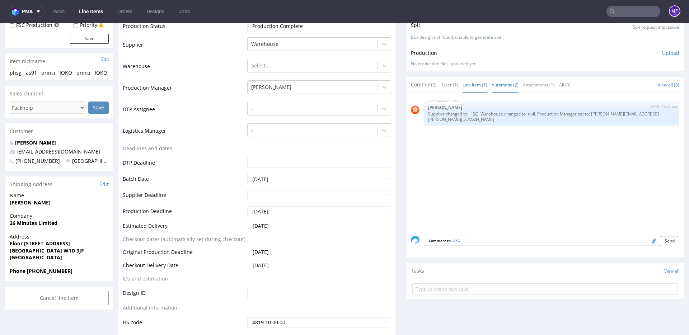
click at [502, 87] on link "Automatic (2)" at bounding box center [505, 84] width 27 height 15
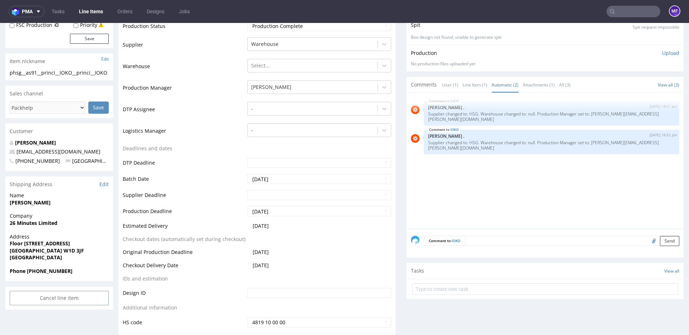
drag, startPoint x: 432, startPoint y: 84, endPoint x: 436, endPoint y: 85, distance: 4.4
click at [432, 84] on span "Comments" at bounding box center [424, 84] width 26 height 7
click at [443, 84] on link "User (1)" at bounding box center [450, 84] width 16 height 15
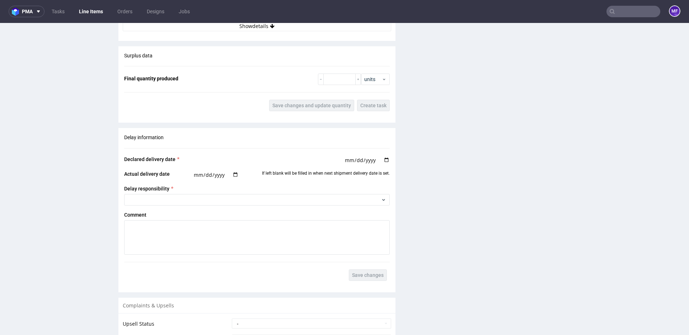
scroll to position [1068, 0]
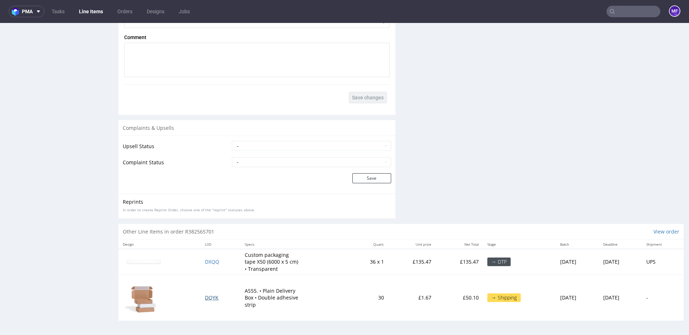
click at [206, 300] on span "DQYK" at bounding box center [212, 297] width 14 height 7
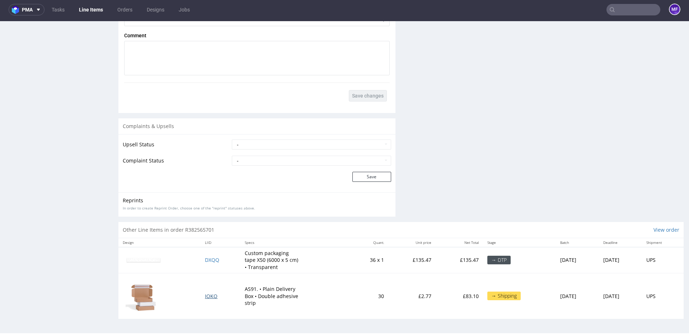
click at [205, 297] on span "IOKO" at bounding box center [211, 296] width 13 height 7
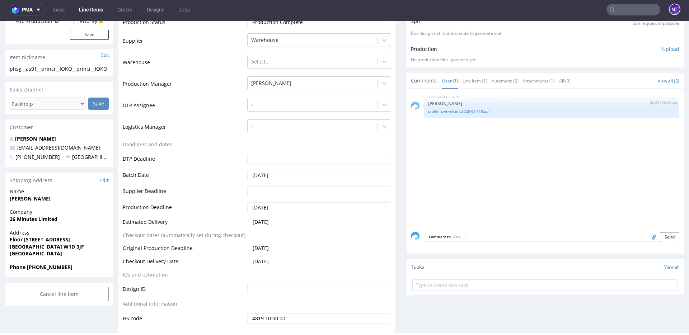
scroll to position [0, 0]
click at [648, 237] on input "file" at bounding box center [653, 236] width 10 height 9
click at [648, 238] on input "file" at bounding box center [653, 236] width 10 height 9
type input "C:\fakepath\proforma-invoice-fp2025-09-119.pdf"
click at [470, 236] on textarea at bounding box center [572, 237] width 214 height 10
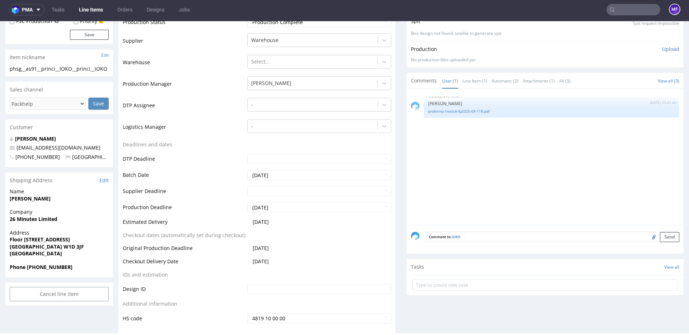
scroll to position [0, 0]
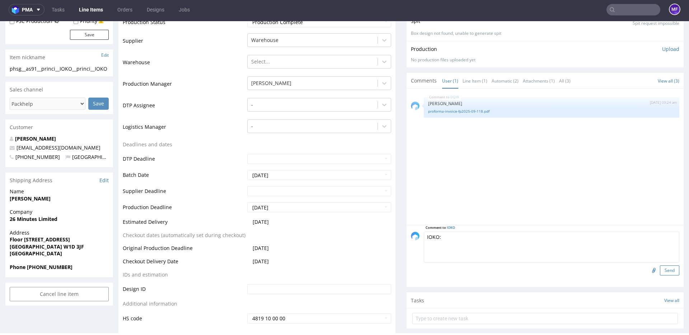
type textarea "IOKO:"
click at [663, 273] on button "Send" at bounding box center [669, 271] width 19 height 10
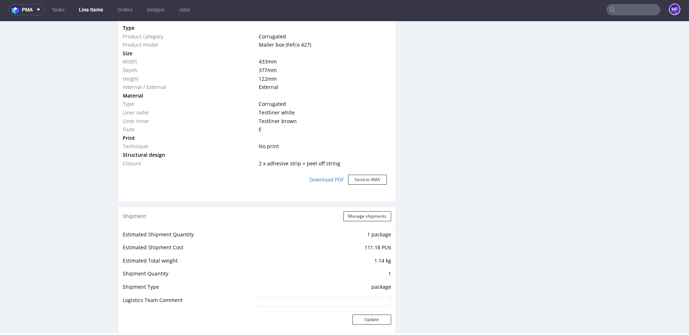
scroll to position [563, 0]
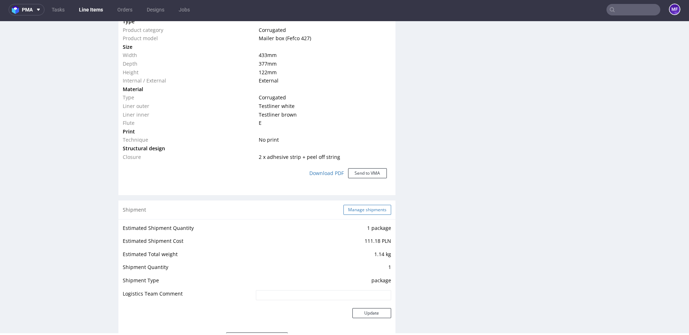
click at [359, 213] on button "Manage shipments" at bounding box center [368, 210] width 48 height 10
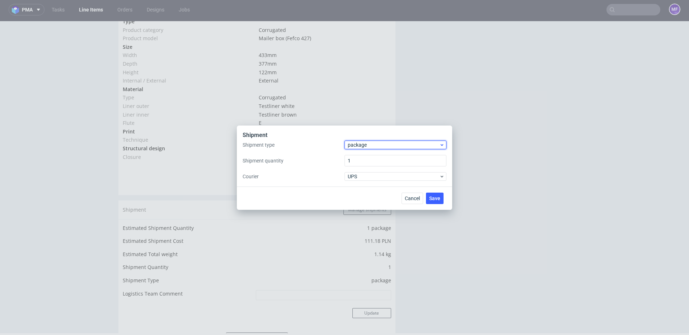
click at [366, 146] on span "package" at bounding box center [394, 144] width 92 height 7
click at [364, 161] on div "pallet" at bounding box center [396, 160] width 96 height 13
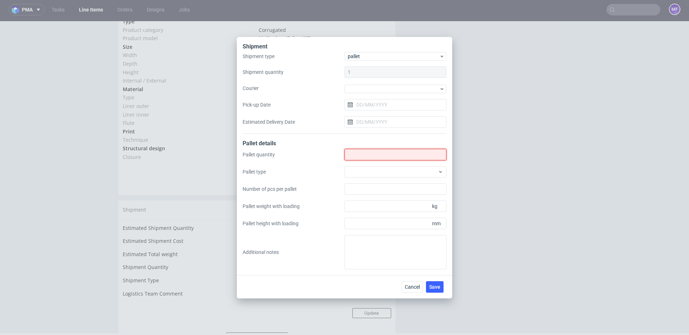
click at [363, 153] on input "Shipment type" at bounding box center [396, 154] width 102 height 11
type input "1"
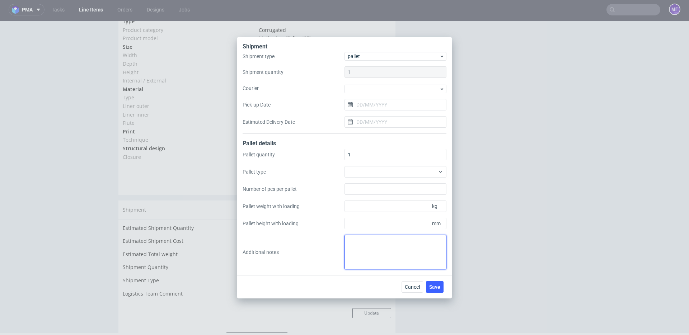
click at [368, 246] on textarea at bounding box center [396, 252] width 102 height 34
type textarea "1 paczka UPS do UK: 102 x 65 x 12 x 11,5 kg proforma w kom"
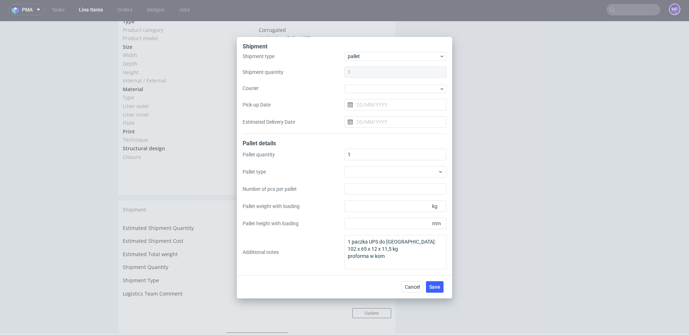
click at [358, 274] on div "Shipment Shipment type pallet Shipment quantity 1 Courier Pick-up Date Estimate…" at bounding box center [344, 156] width 215 height 238
click at [432, 285] on span "Save" at bounding box center [434, 287] width 11 height 5
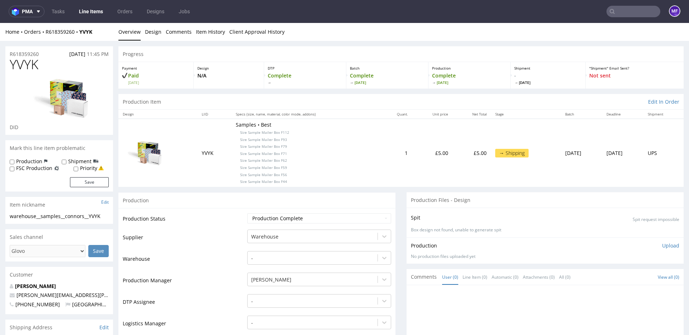
click at [313, 169] on p "Samples • Best Size Sample Mailer Box F112 Size Sample Mailer Box F93 Size Samp…" at bounding box center [305, 152] width 139 height 63
click at [312, 171] on p "Samples • Best Size Sample Mailer Box F112 Size Sample Mailer Box F93 Size Samp…" at bounding box center [305, 152] width 139 height 63
click at [312, 180] on p "Samples • Best Size Sample Mailer Box F112 Size Sample Mailer Box F93 Size Samp…" at bounding box center [305, 152] width 139 height 63
click at [333, 141] on p "Samples • Best Size Sample Mailer Box F112 Size Sample Mailer Box F93 Size Samp…" at bounding box center [305, 152] width 139 height 63
drag, startPoint x: 44, startPoint y: 66, endPoint x: 13, endPoint y: 65, distance: 30.9
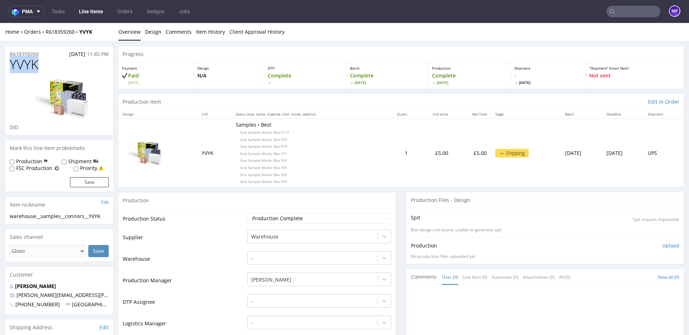
click at [13, 65] on h1 "YVYK" at bounding box center [59, 64] width 99 height 14
copy span "YVYK"
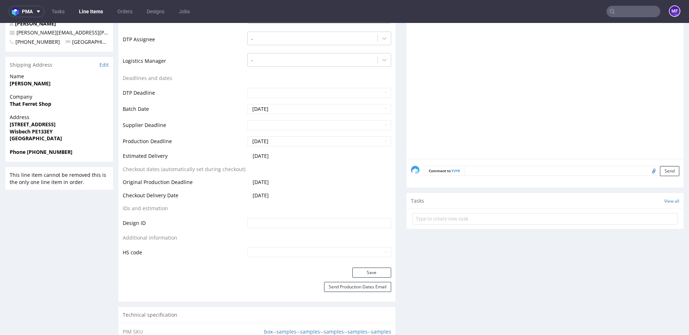
scroll to position [245, 0]
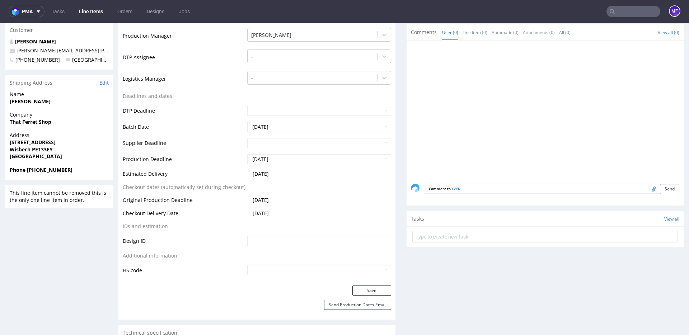
click at [648, 188] on input "file" at bounding box center [653, 188] width 10 height 9
type input "C:\fakepath\proforma-invoice-fp2025-09-117.pdf"
click at [661, 188] on button "Send" at bounding box center [669, 189] width 19 height 10
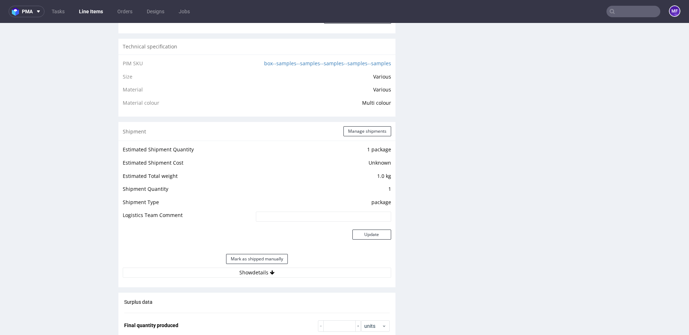
scroll to position [559, 0]
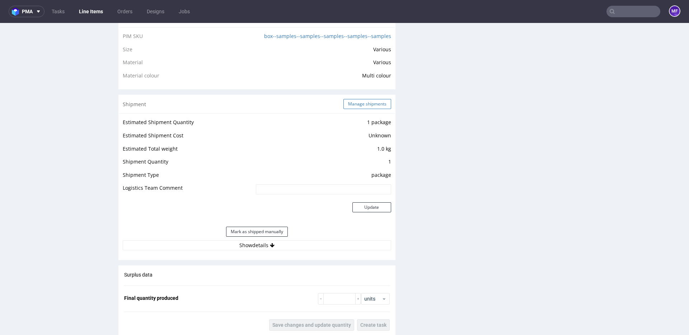
click at [361, 104] on button "Manage shipments" at bounding box center [368, 104] width 48 height 10
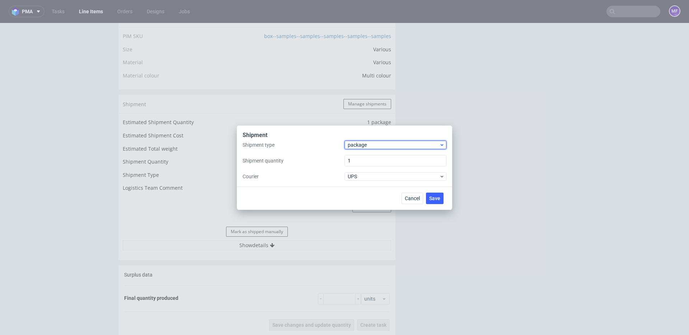
click at [369, 147] on span "package" at bounding box center [394, 144] width 92 height 7
click at [366, 162] on div "pallet" at bounding box center [396, 160] width 96 height 13
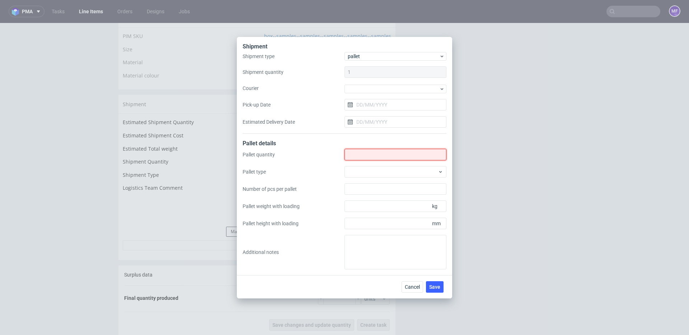
click at [362, 153] on input "Shipment type" at bounding box center [396, 154] width 102 height 11
type input "1"
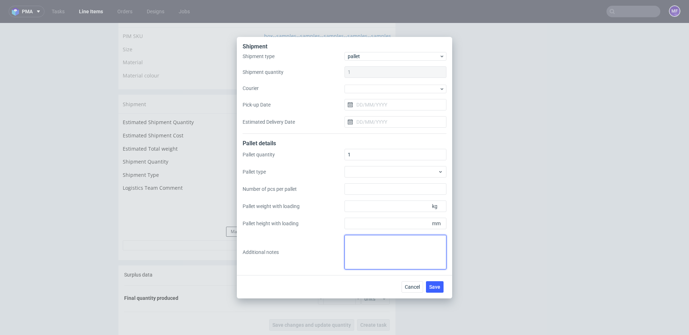
click at [370, 243] on textarea at bounding box center [396, 252] width 102 height 34
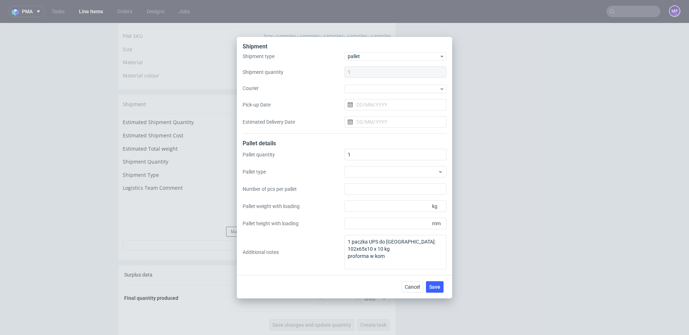
click at [379, 283] on div "Cancel Save" at bounding box center [344, 286] width 215 height 23
click at [372, 248] on textarea "1 paczka UPS do [GEOGRAPHIC_DATA]: 102x65x10 x 10 kg proforma w kom" at bounding box center [396, 252] width 102 height 34
type textarea "1 paczka UPS do [GEOGRAPHIC_DATA]: 102x65x12 x 10 kg proforma w kom"
click at [380, 277] on div "Cancel Save" at bounding box center [344, 286] width 215 height 23
click at [395, 255] on textarea "1 paczka UPS do [GEOGRAPHIC_DATA]: 102x65x12 x 10 kg proforma w kom" at bounding box center [396, 252] width 102 height 34
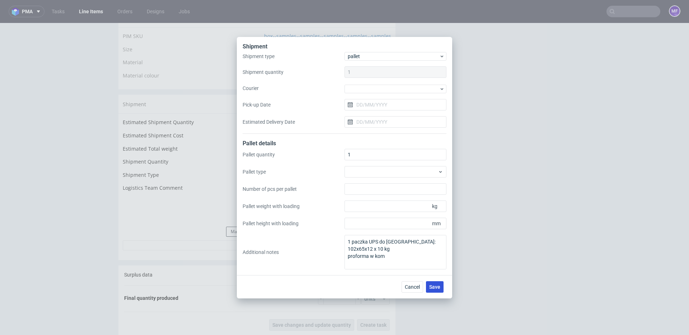
click at [430, 285] on span "Save" at bounding box center [434, 287] width 11 height 5
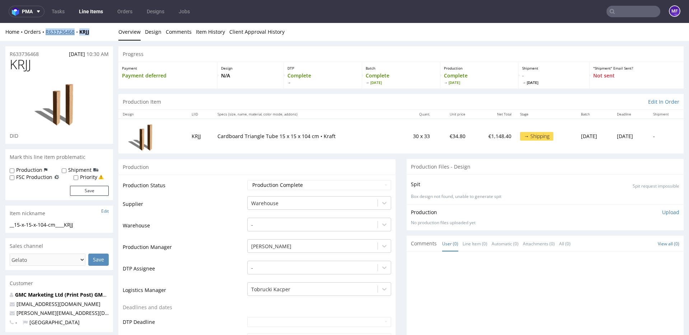
drag, startPoint x: 97, startPoint y: 34, endPoint x: 45, endPoint y: 34, distance: 52.1
click at [45, 34] on div "Home Orders R633736468 KRJJ" at bounding box center [59, 31] width 108 height 7
copy div "R633736468 KRJJ"
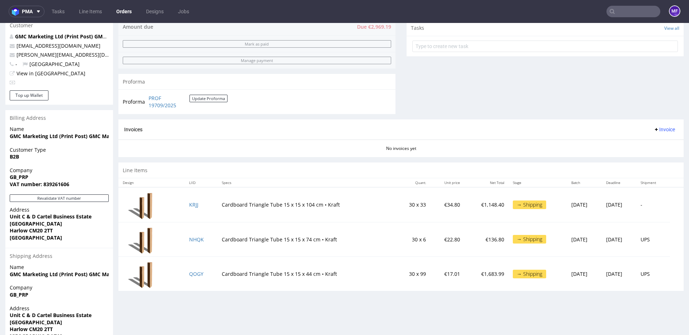
scroll to position [256, 0]
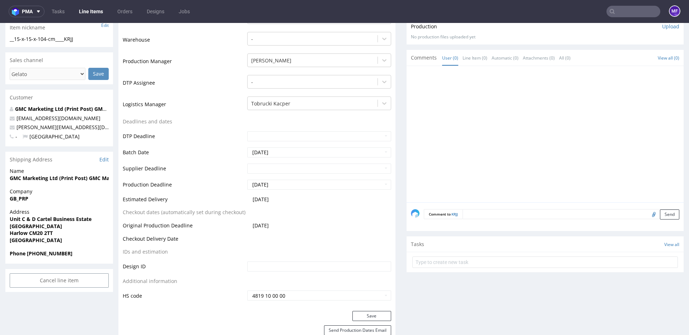
scroll to position [178, 0]
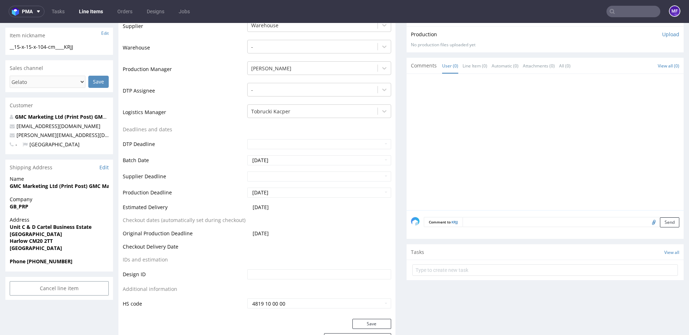
click at [503, 220] on textarea at bounding box center [571, 222] width 217 height 10
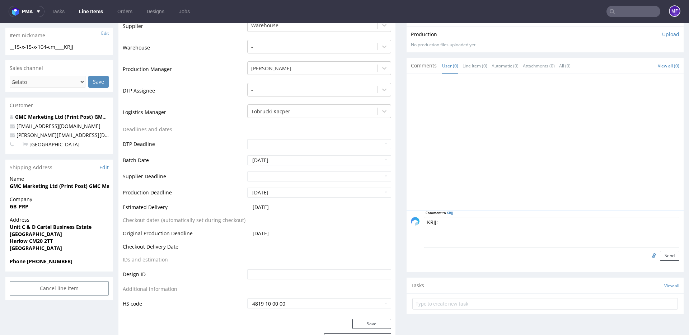
type textarea "KRJJ:"
click at [649, 256] on input "file" at bounding box center [653, 255] width 10 height 9
type input "C:\fakepath\proforma-invoice-fp2025-09-75.pdf"
click at [660, 254] on button "Send" at bounding box center [669, 256] width 19 height 10
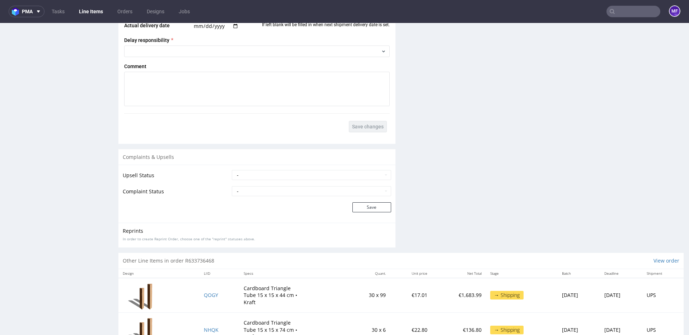
scroll to position [964, 0]
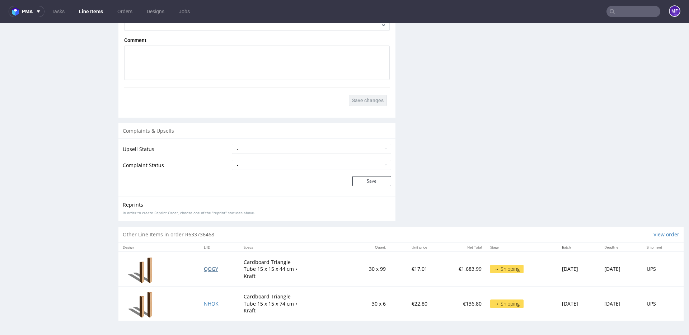
click at [204, 270] on span "QOGY" at bounding box center [211, 269] width 14 height 7
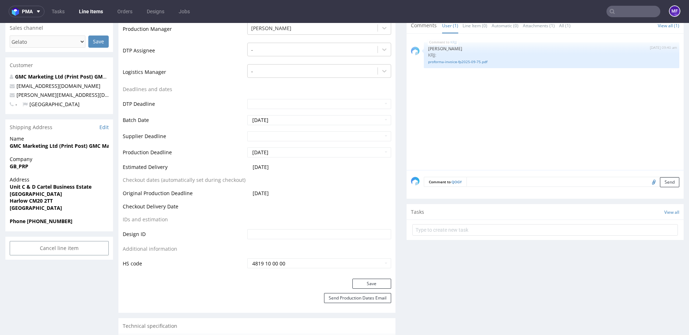
scroll to position [222, 0]
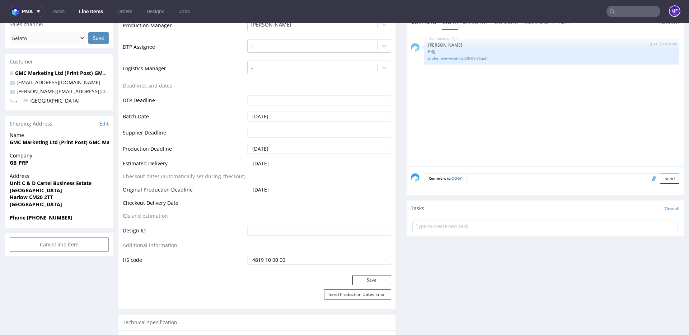
click at [473, 179] on textarea at bounding box center [573, 178] width 213 height 10
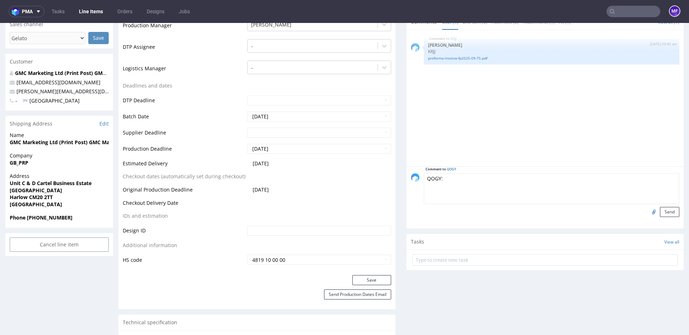
type textarea "QOGY:"
click at [648, 211] on input "file" at bounding box center [653, 211] width 10 height 9
type input "C:\fakepath\proforma-invoice-fp2025-09-74.pdf"
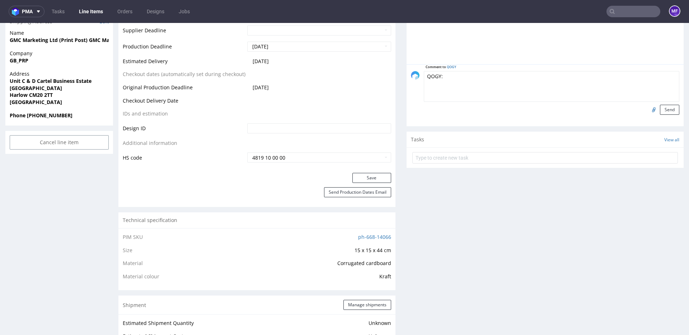
scroll to position [333, 0]
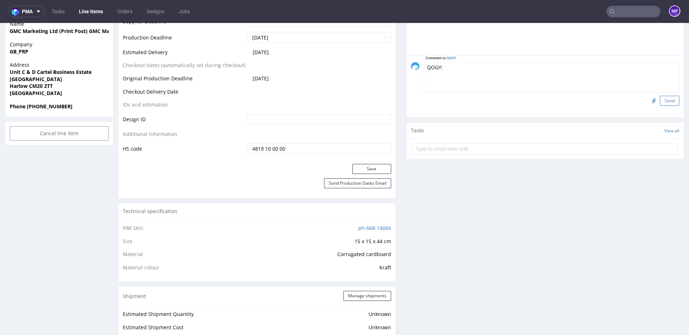
click at [661, 102] on button "Send" at bounding box center [669, 101] width 19 height 10
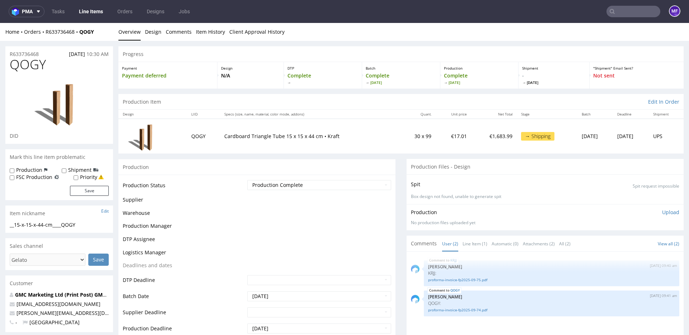
scroll to position [0, 0]
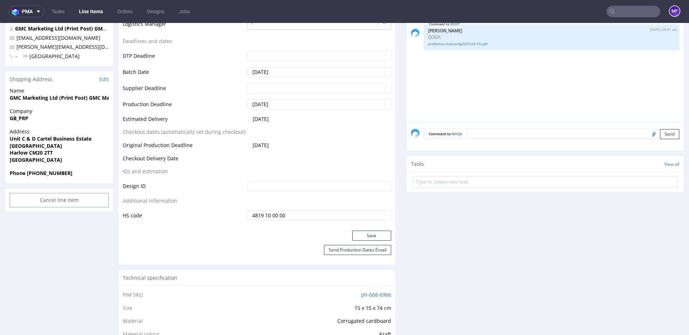
scroll to position [274, 0]
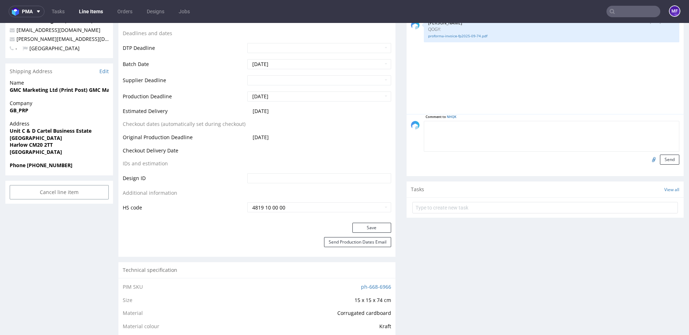
click at [469, 130] on textarea at bounding box center [552, 136] width 256 height 31
type textarea "NHQK:"
click at [648, 158] on input "file" at bounding box center [653, 159] width 10 height 9
type input "C:\fakepath\proforma-invoice-fp2025-09-73.pdf"
click at [660, 160] on button "Send" at bounding box center [669, 160] width 19 height 10
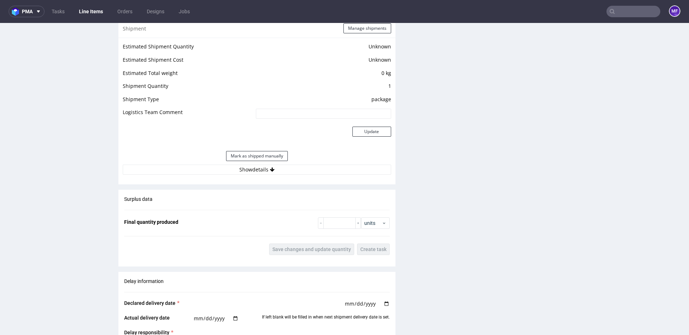
scroll to position [599, 0]
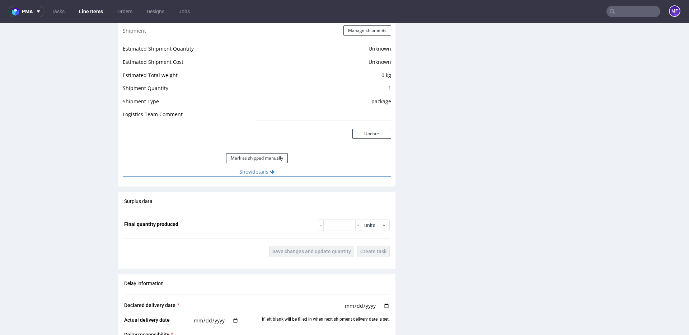
click at [282, 174] on button "Show details" at bounding box center [257, 172] width 269 height 10
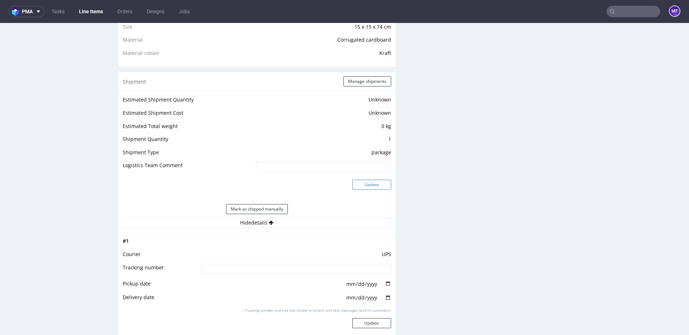
scroll to position [542, 0]
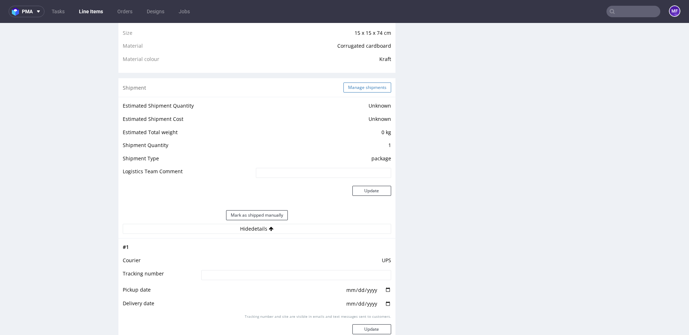
click at [360, 90] on button "Manage shipments" at bounding box center [368, 88] width 48 height 10
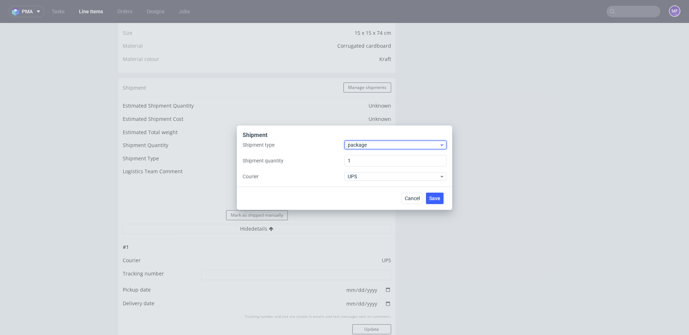
click at [373, 145] on span "package" at bounding box center [394, 144] width 92 height 7
click at [368, 157] on div "pallet" at bounding box center [396, 160] width 96 height 13
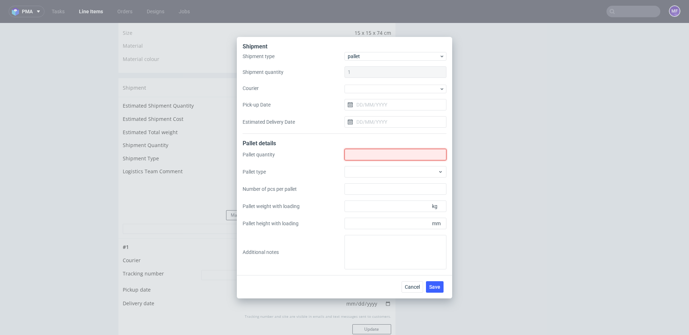
click at [367, 156] on input "Shipment type" at bounding box center [396, 154] width 102 height 11
type input "5"
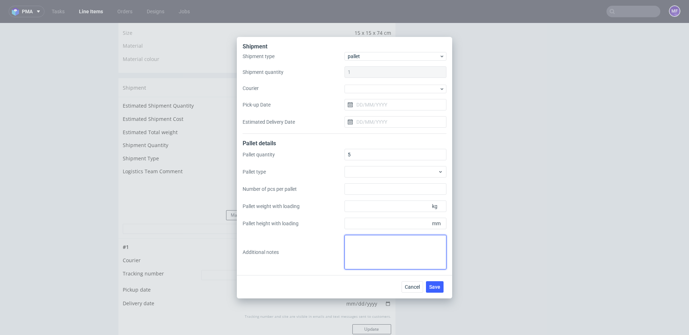
click at [363, 239] on textarea at bounding box center [396, 252] width 102 height 34
click at [357, 250] on textarea "5 palet do UK (Gelato):" at bounding box center [396, 252] width 102 height 34
paste textarea "1 pal 100x80x140 105 kg 2pal 180x80x140 205kg"
click at [406, 250] on textarea "5 palet do UK (Gelato): 1 pal 100x80x140 105 kg 2pal 180x80x140 205kg" at bounding box center [396, 252] width 102 height 34
click at [416, 261] on textarea "5 palet do UK (Gelato): 1 pal 100x80x140 105 kg 2pal 180x80x140 205kg" at bounding box center [396, 252] width 102 height 34
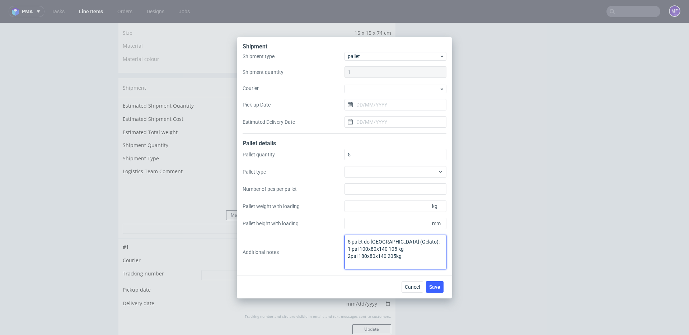
click at [355, 265] on textarea "5 palet do UK (Gelato): 1 pal 100x80x140 105 kg 2pal 180x80x140 205kg" at bounding box center [396, 252] width 102 height 34
paste textarea "2 pal 190x80x140 200kg 1 pal 110x80x140 112kg"
click at [405, 258] on textarea "5 palet do UK (Gelato): 1 pal 100x80x140 105 kg 2pal 180x80x140 205kg 2 pal 190…" at bounding box center [396, 252] width 102 height 34
click at [404, 267] on textarea "5 palet do UK (Gelato): 1 pal 100x80x140 105 kg 2pal 180x80x140 205kg 2 pal 190…" at bounding box center [396, 252] width 102 height 34
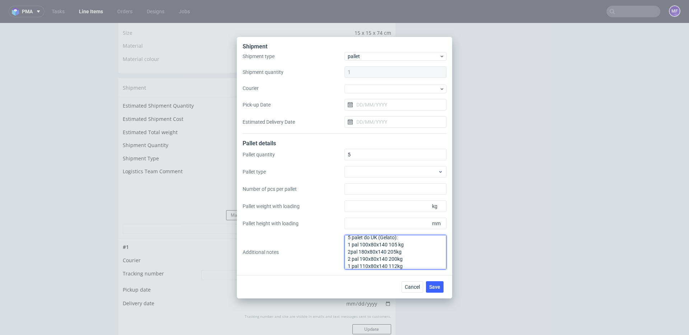
scroll to position [11, 0]
paste textarea "1pal 68x80x120 53kg"
drag, startPoint x: 351, startPoint y: 242, endPoint x: 366, endPoint y: 245, distance: 15.1
click at [354, 242] on textarea "5 palet do UK (Gelato): 1 pal 100x80x140 105 kg 2pal 180x80x140 205kg 2 pal 190…" at bounding box center [396, 252] width 102 height 34
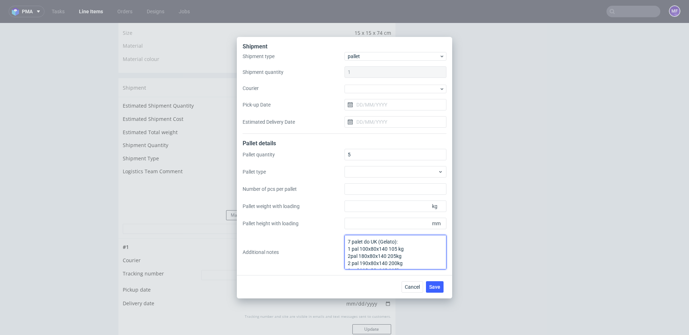
scroll to position [15, 0]
click at [410, 261] on textarea "7 palet do UK (Gelato): 1 pal 100x80x140 105 kg 2pal 180x80x140 205kg 2 pal 190…" at bounding box center [396, 252] width 102 height 34
type textarea "7 palet do UK (Gelato): 1 pal 100x80x140 105 kg 2pal 180x80x140 205kg 2 pal 190…"
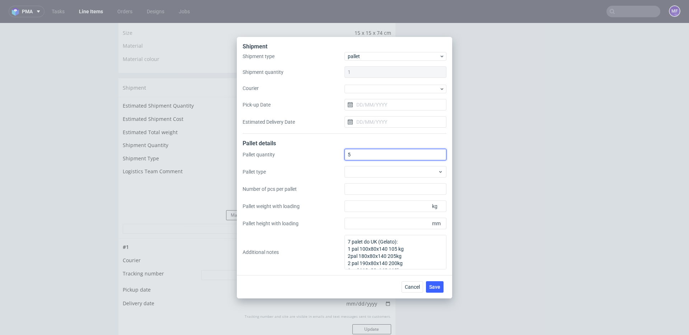
click at [331, 154] on div "Pallet quantity 5 Pallet type Number of pcs per pallet Pallet weight with loadi…" at bounding box center [345, 209] width 204 height 121
type input "7"
click at [320, 236] on div "Pallet quantity 7 Pallet type Number of pcs per pallet Pallet weight with loadi…" at bounding box center [345, 209] width 204 height 121
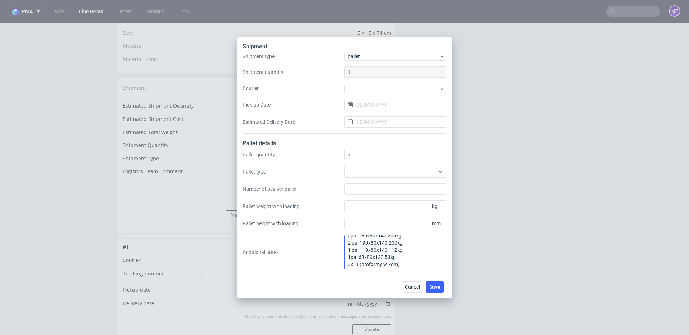
scroll to position [22, 0]
click at [408, 257] on textarea "7 palet do UK (Gelato): 1 pal 100x80x140 105 kg 2pal 180x80x140 205kg 2 pal 190…" at bounding box center [396, 252] width 102 height 34
type textarea "7 palet do UK (Gelato): 1 pal 100x80x140 105 kg 2pal 180x80x140 205kg 2 pal 190…"
click at [434, 288] on span "Save" at bounding box center [434, 287] width 11 height 5
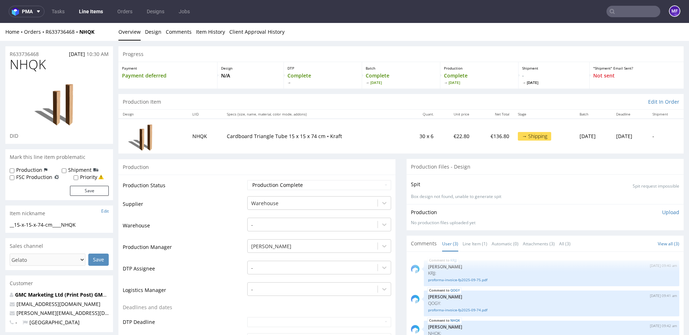
click at [287, 163] on div "Production" at bounding box center [256, 167] width 277 height 16
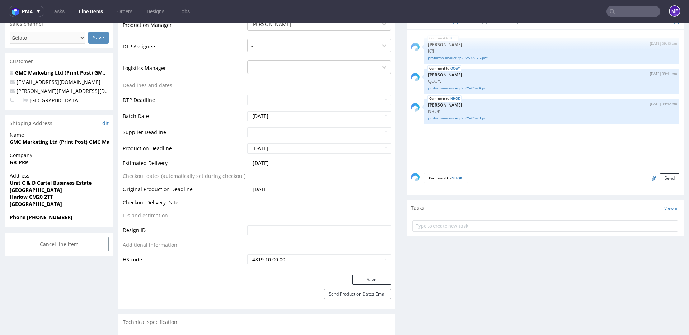
scroll to position [223, 0]
